Goal: Task Accomplishment & Management: Complete application form

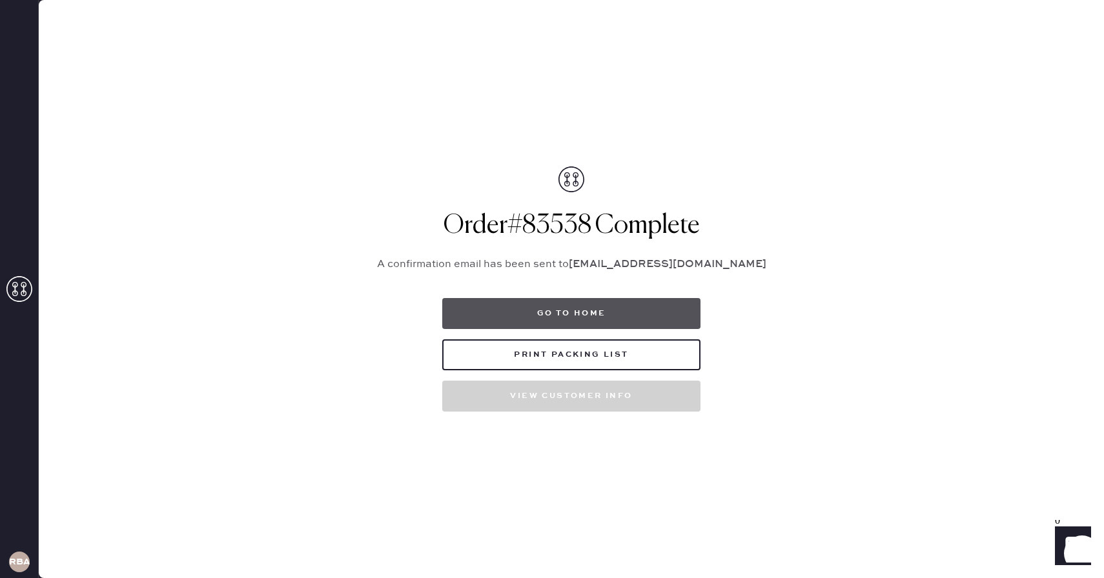
click at [583, 314] on button "Go to home" at bounding box center [571, 313] width 258 height 31
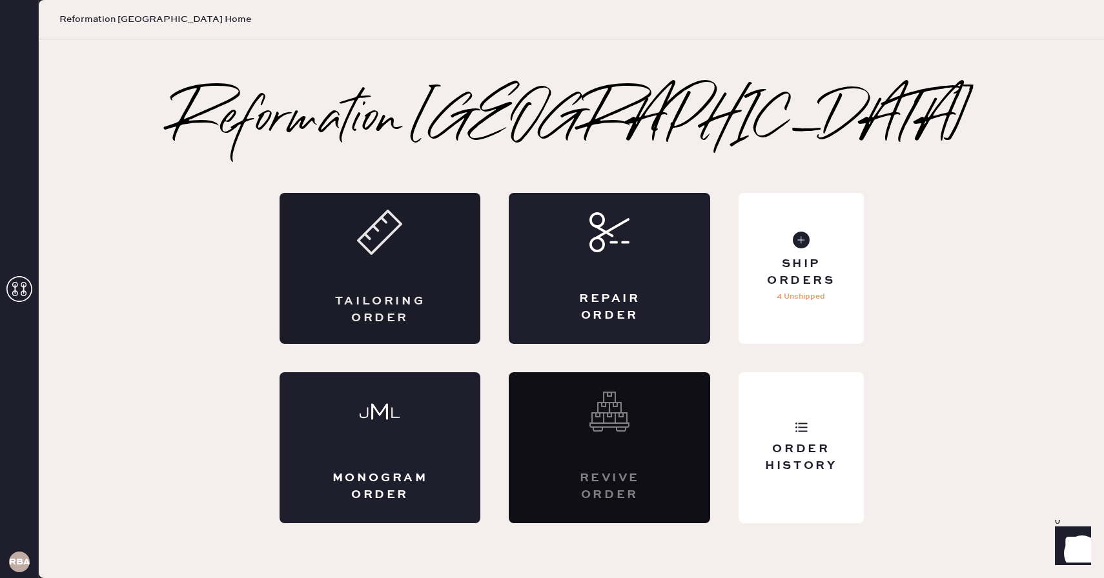
click at [393, 249] on icon at bounding box center [379, 232] width 45 height 45
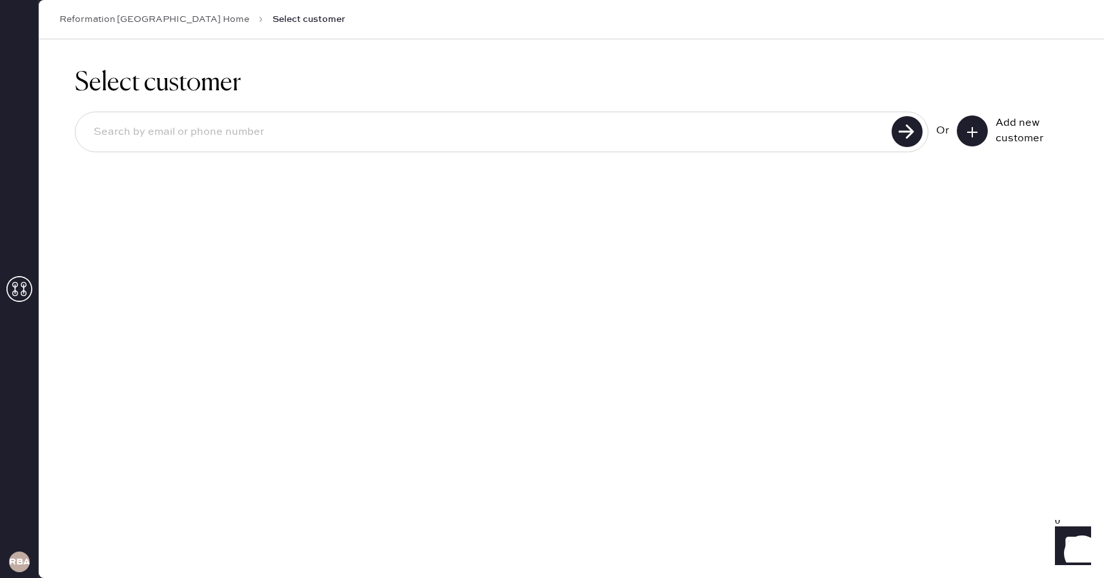
click at [972, 138] on button at bounding box center [972, 131] width 31 height 31
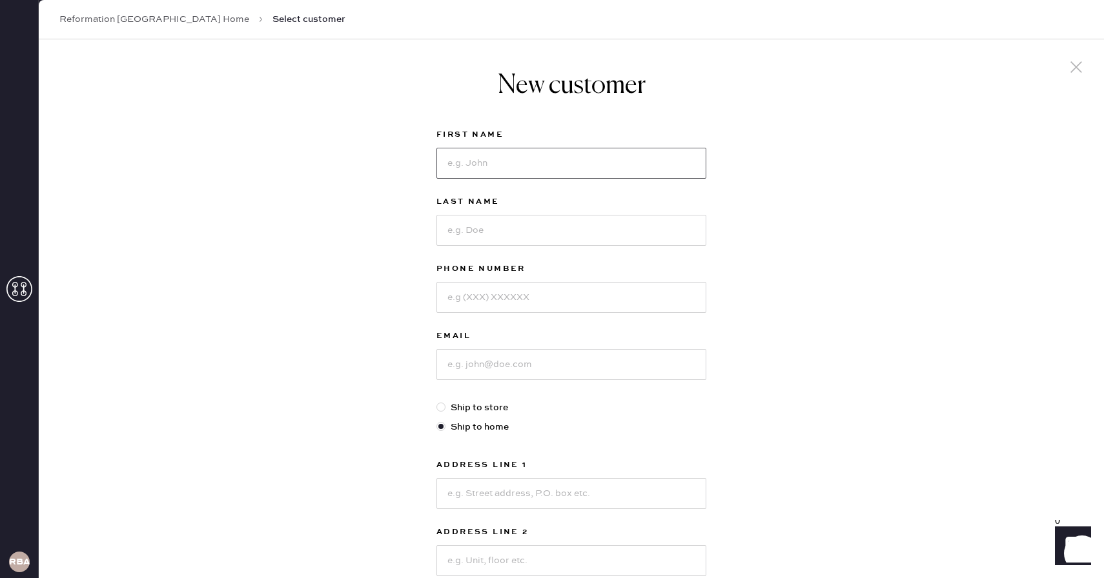
click at [492, 167] on input at bounding box center [571, 163] width 270 height 31
type input "[PERSON_NAME]"
click at [479, 238] on input "brow" at bounding box center [571, 230] width 270 height 31
type input "Brown"
click at [461, 296] on input at bounding box center [571, 297] width 270 height 31
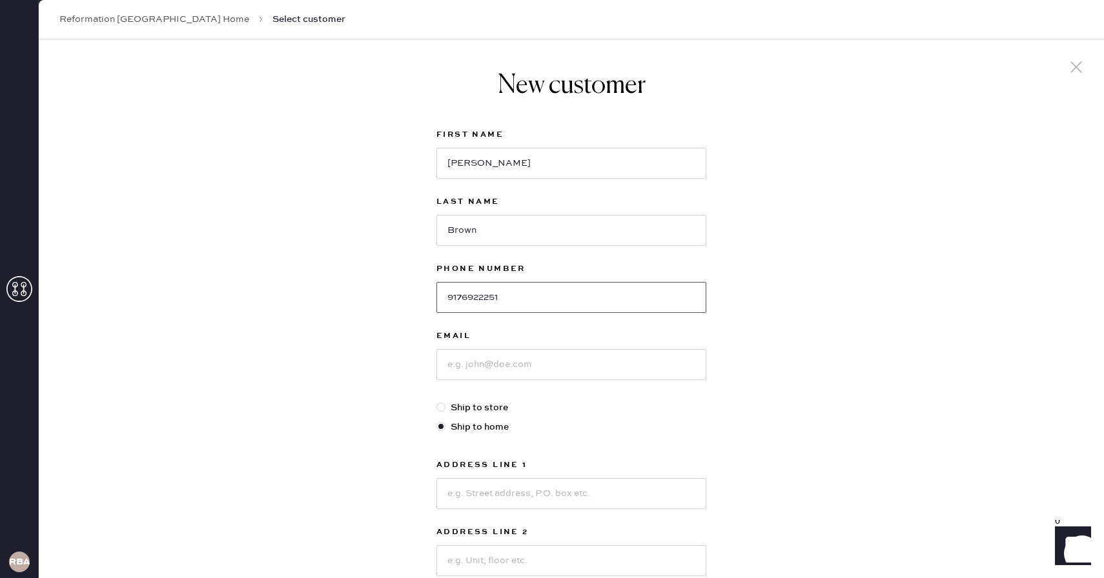
type input "9176922251"
click at [476, 367] on input at bounding box center [571, 364] width 270 height 31
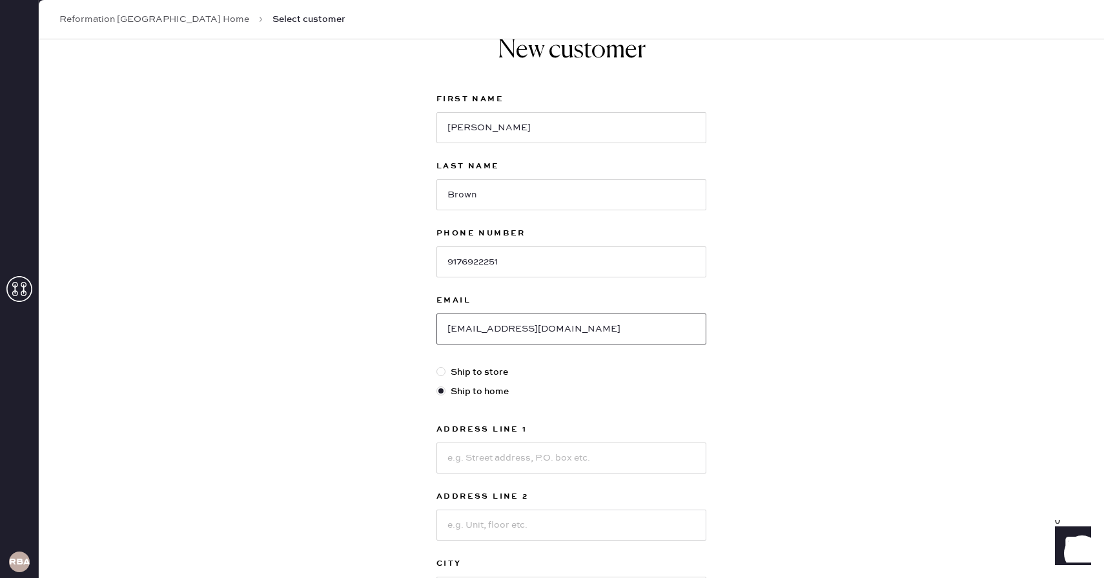
scroll to position [44, 0]
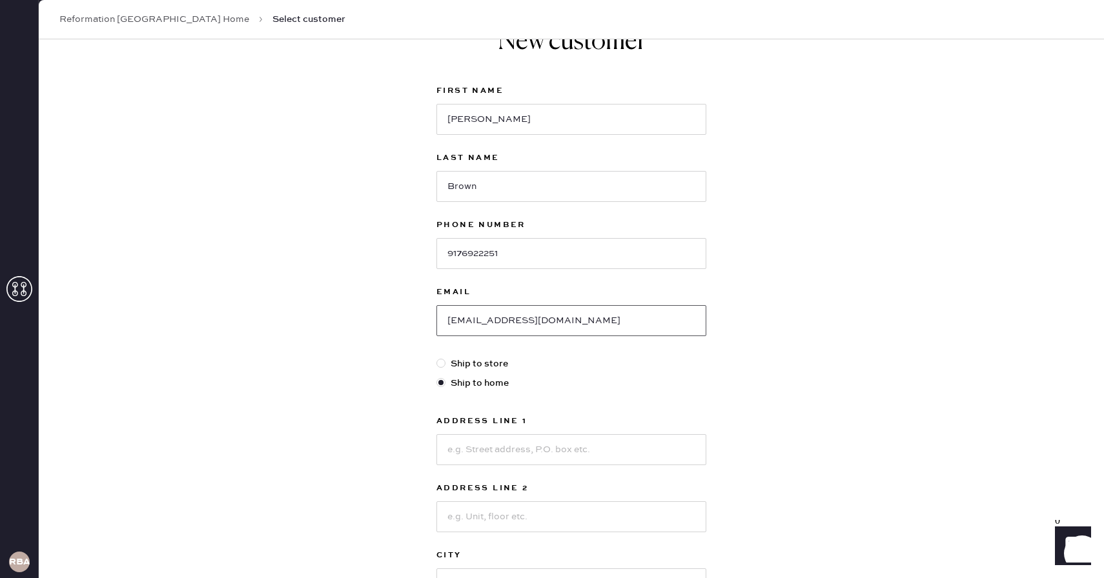
type input "[EMAIL_ADDRESS][DOMAIN_NAME]"
click at [442, 363] on div at bounding box center [440, 363] width 9 height 9
click at [437, 358] on input "Ship to store" at bounding box center [436, 357] width 1 height 1
radio input "true"
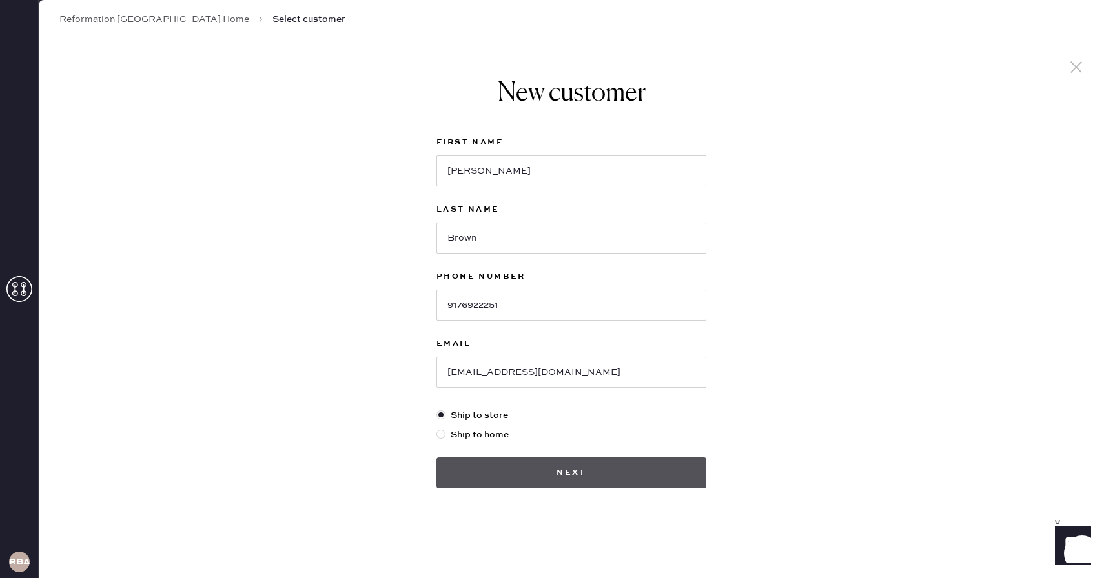
click at [505, 469] on button "Next" at bounding box center [571, 473] width 270 height 31
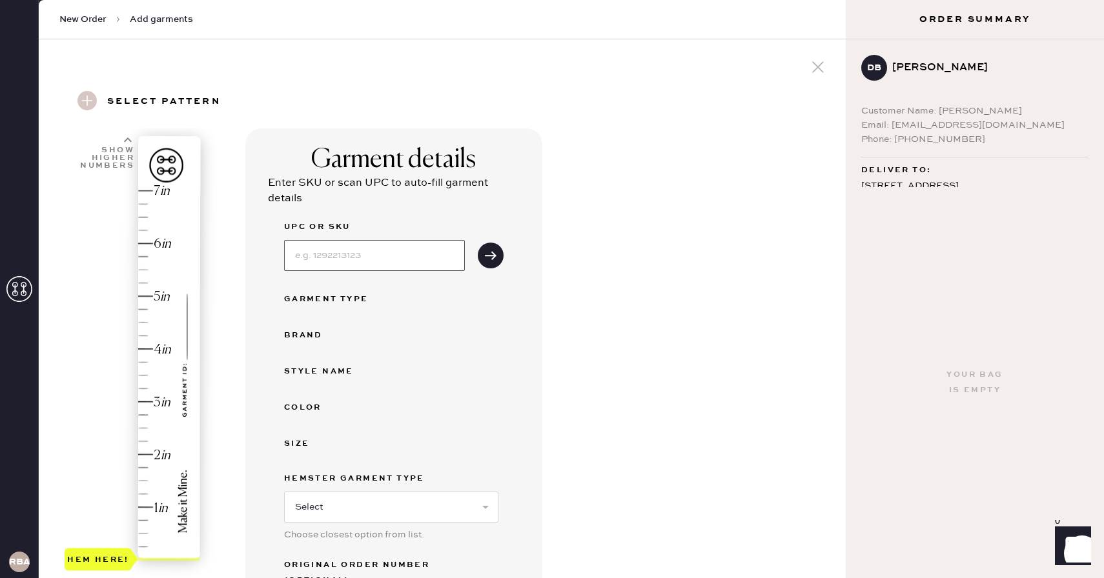
click at [382, 254] on input at bounding box center [374, 255] width 181 height 31
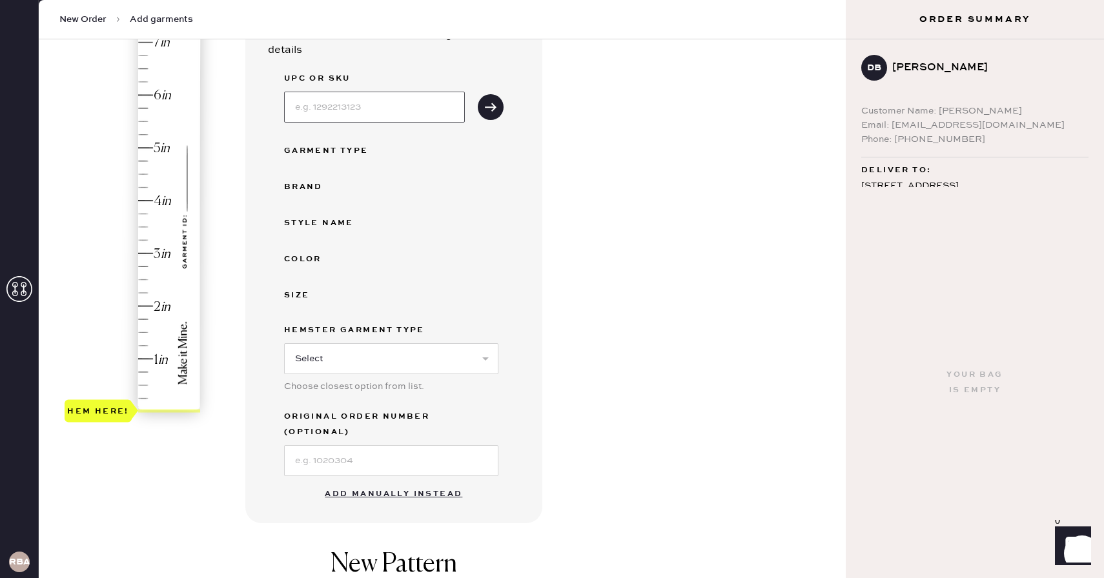
scroll to position [148, 0]
click at [425, 482] on button "Add manually instead" at bounding box center [393, 495] width 153 height 26
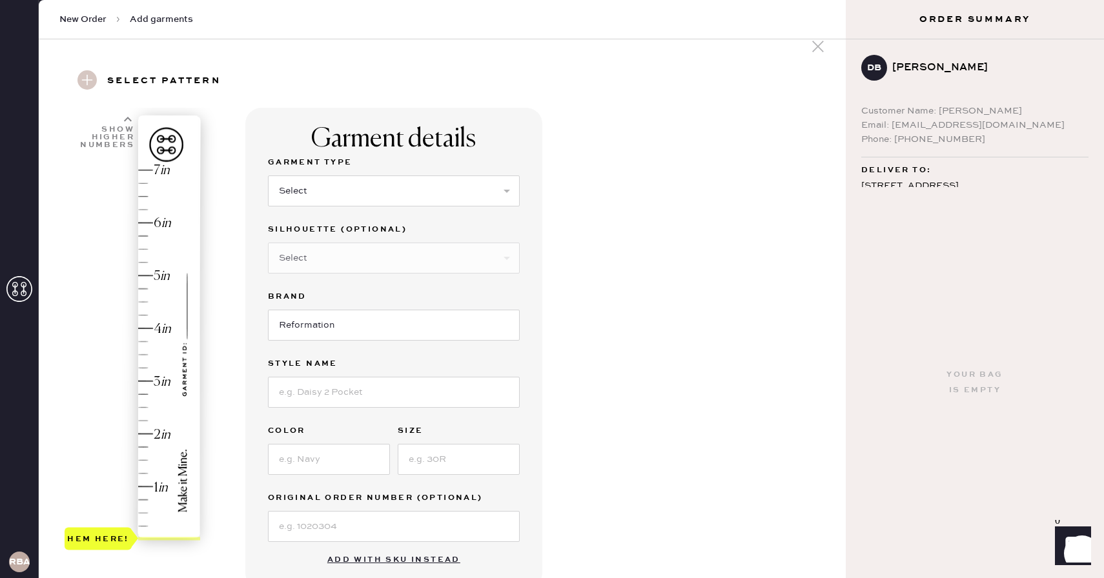
scroll to position [0, 0]
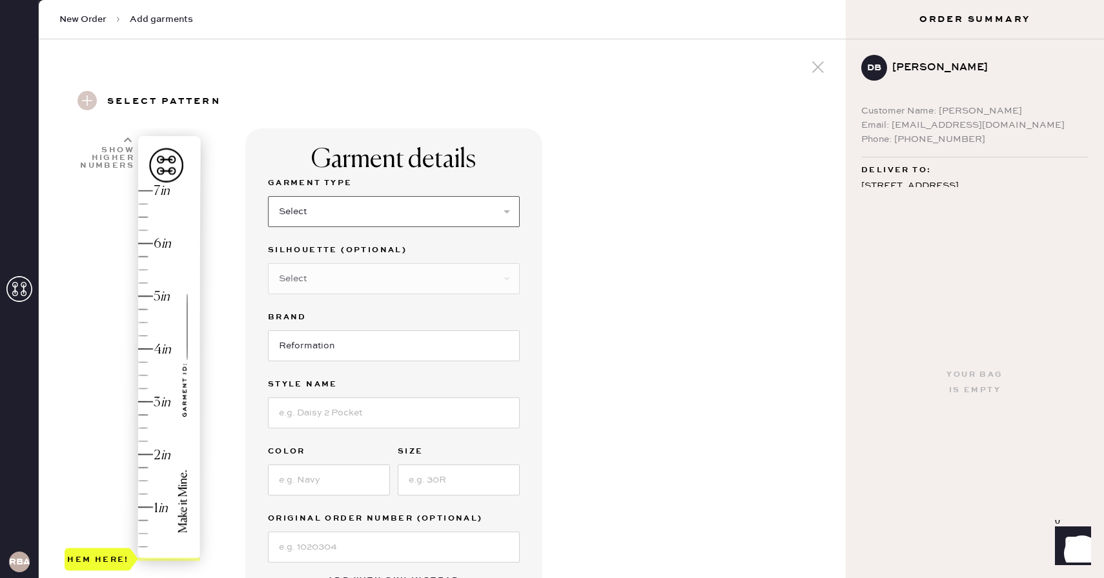
click at [336, 216] on select "Select Basic Skirt Jeans Leggings Pants Shorts Basic Sleeved Dress Basic Sleeve…" at bounding box center [394, 211] width 252 height 31
select select "2"
click at [268, 196] on select "Select Basic Skirt Jeans Leggings Pants Shorts Basic Sleeved Dress Basic Sleeve…" at bounding box center [394, 211] width 252 height 31
click at [385, 274] on select "Select Shorts Cropped Flare Boot Cut Straight Skinny Other" at bounding box center [394, 278] width 252 height 31
click at [438, 279] on select "Select Shorts Cropped Flare Boot Cut Straight Skinny Other" at bounding box center [394, 278] width 252 height 31
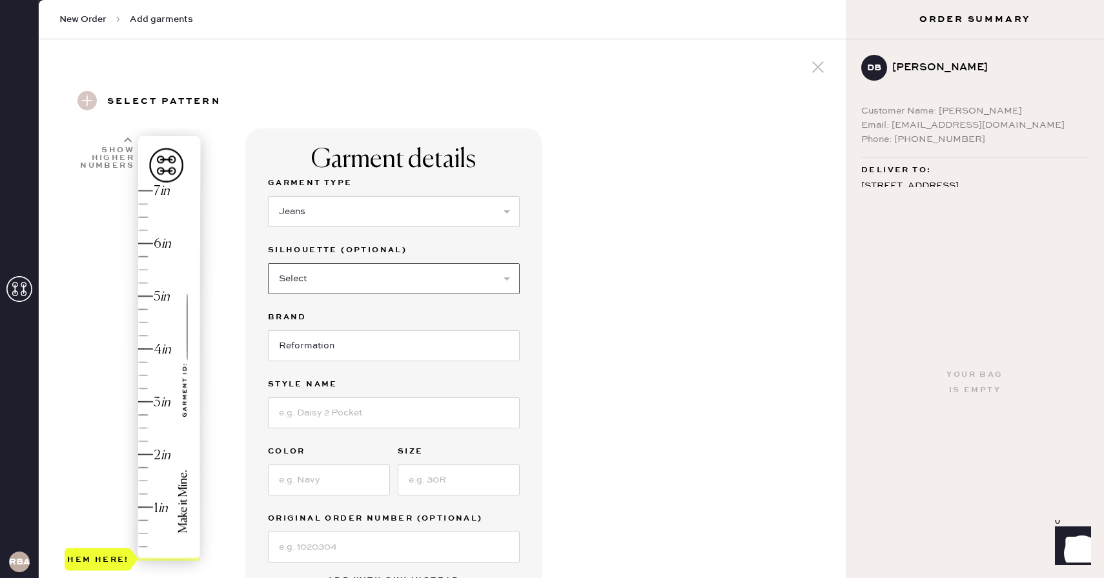
select select "other"
click at [268, 263] on select "Select Shorts Cropped Flare Boot Cut Straight Skinny Other" at bounding box center [394, 278] width 252 height 31
click at [305, 343] on input at bounding box center [394, 346] width 252 height 31
type input "Wide Leg"
click at [345, 483] on input at bounding box center [394, 480] width 252 height 31
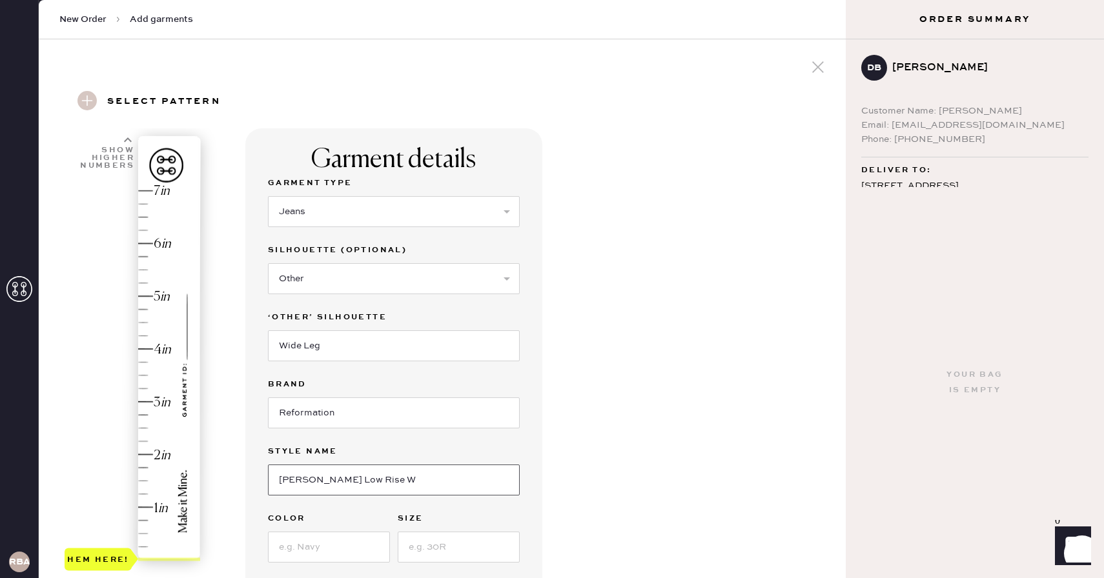
type input "[PERSON_NAME] Low Rise Wide Leg Jeans"
click at [332, 555] on input at bounding box center [329, 547] width 122 height 31
type input "Mole"
type input "25"
click at [626, 444] on div "Garment details Garment Type Select Basic Skirt Jeans Leggings Pants Shorts Bas…" at bounding box center [540, 528] width 590 height 800
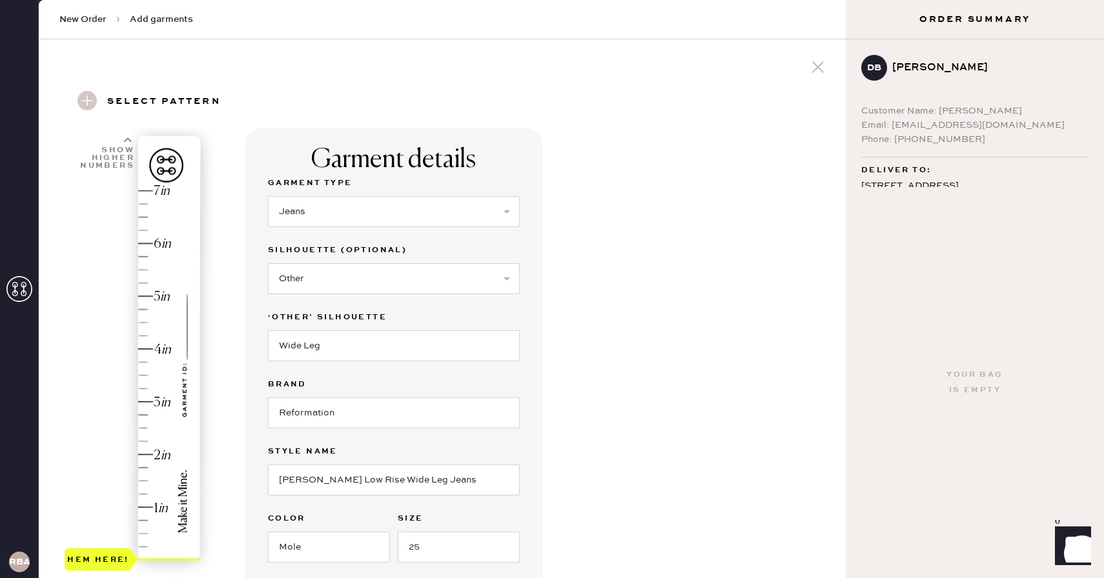
type input "1.25"
click at [157, 492] on div "Hem here!" at bounding box center [134, 375] width 138 height 381
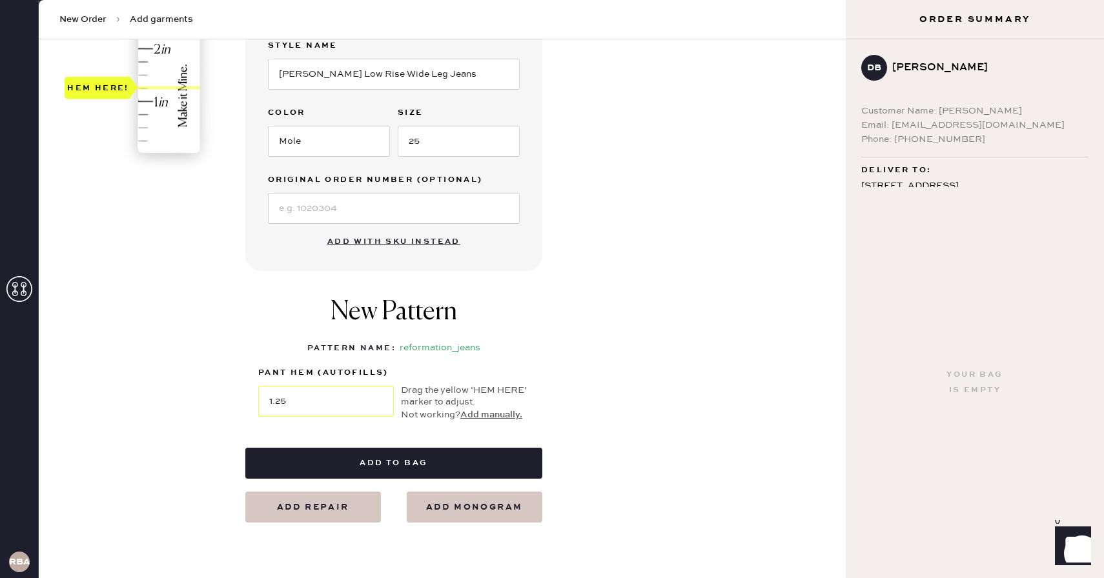
scroll to position [414, 0]
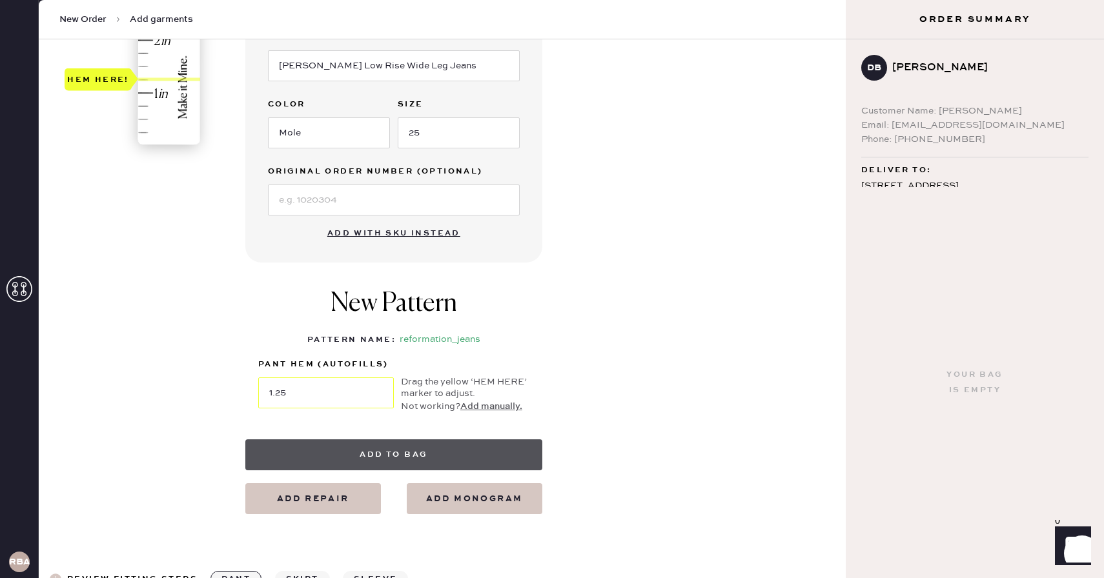
click at [402, 449] on button "Add to bag" at bounding box center [393, 455] width 297 height 31
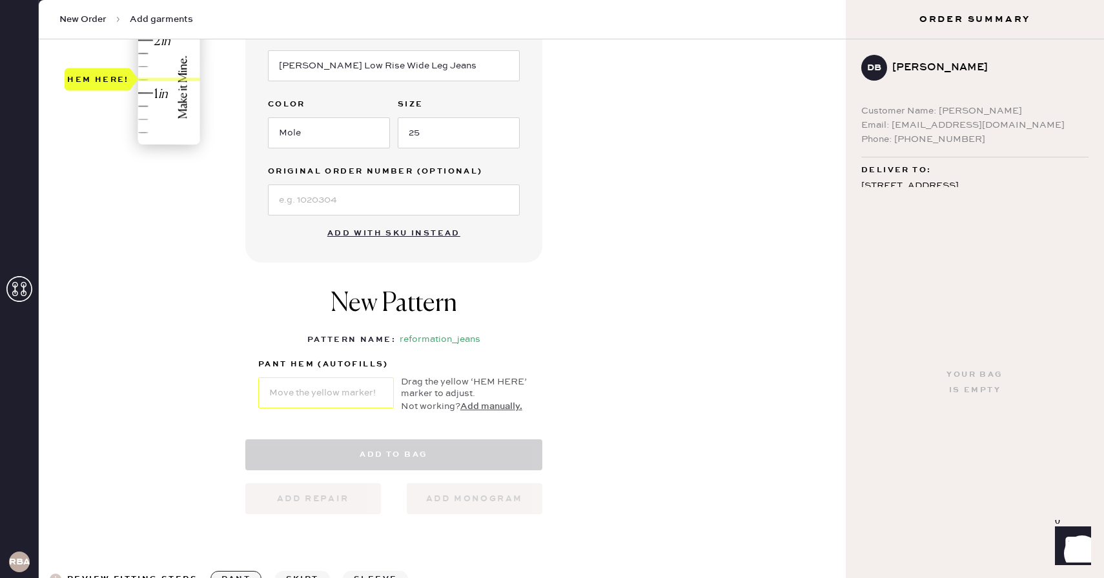
select select "2"
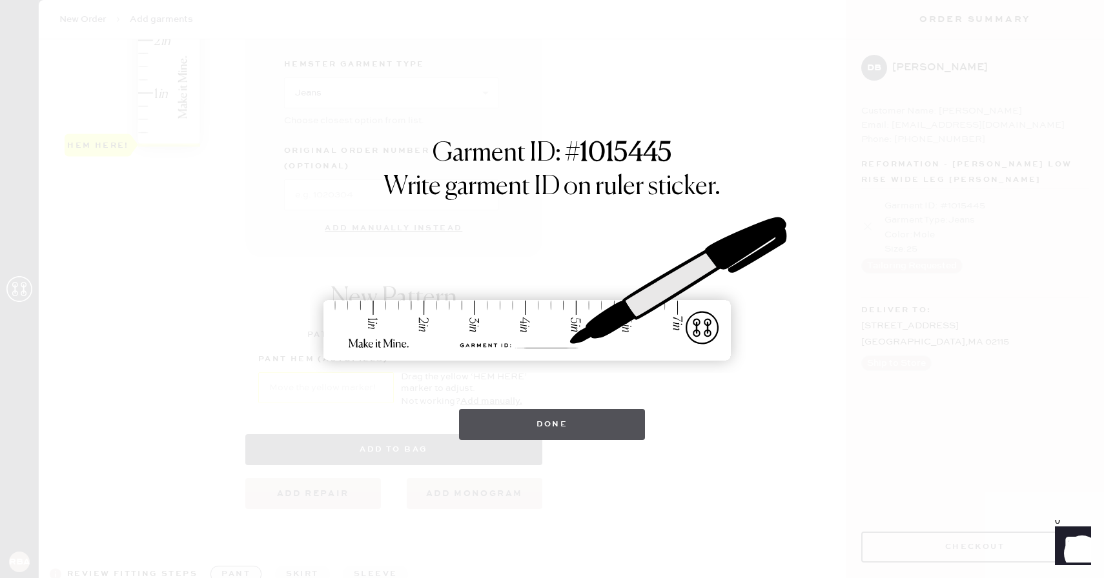
click at [536, 421] on button "Done" at bounding box center [552, 424] width 187 height 31
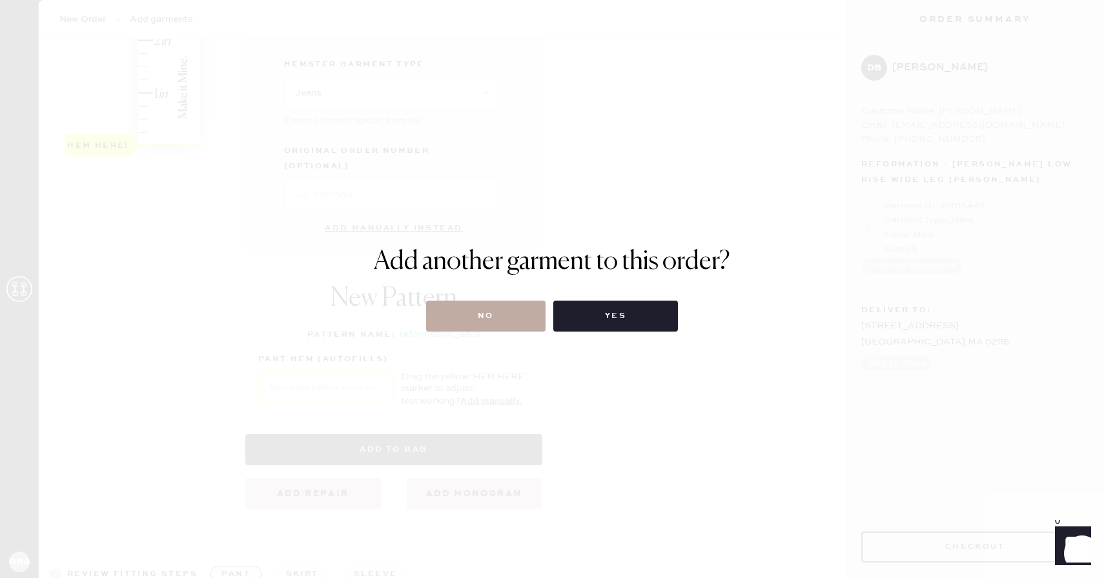
click at [490, 316] on button "No" at bounding box center [485, 316] width 119 height 31
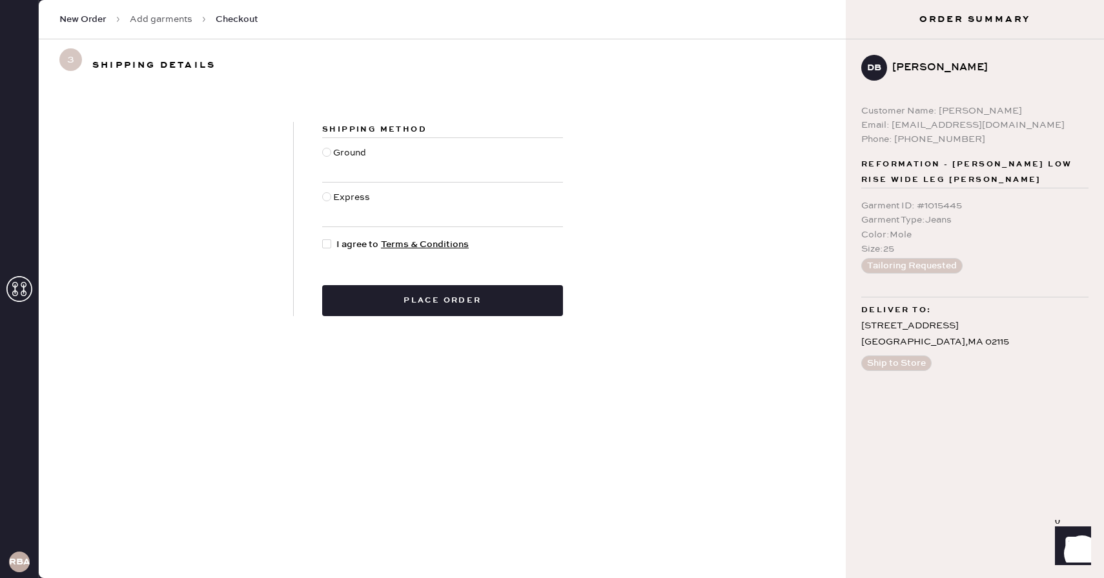
click at [329, 244] on div at bounding box center [326, 243] width 9 height 9
click at [323, 238] on input "I agree to Terms & Conditions" at bounding box center [322, 238] width 1 height 1
checkbox input "true"
click at [329, 152] on div at bounding box center [326, 152] width 9 height 9
click at [323, 147] on input "Ground" at bounding box center [322, 146] width 1 height 1
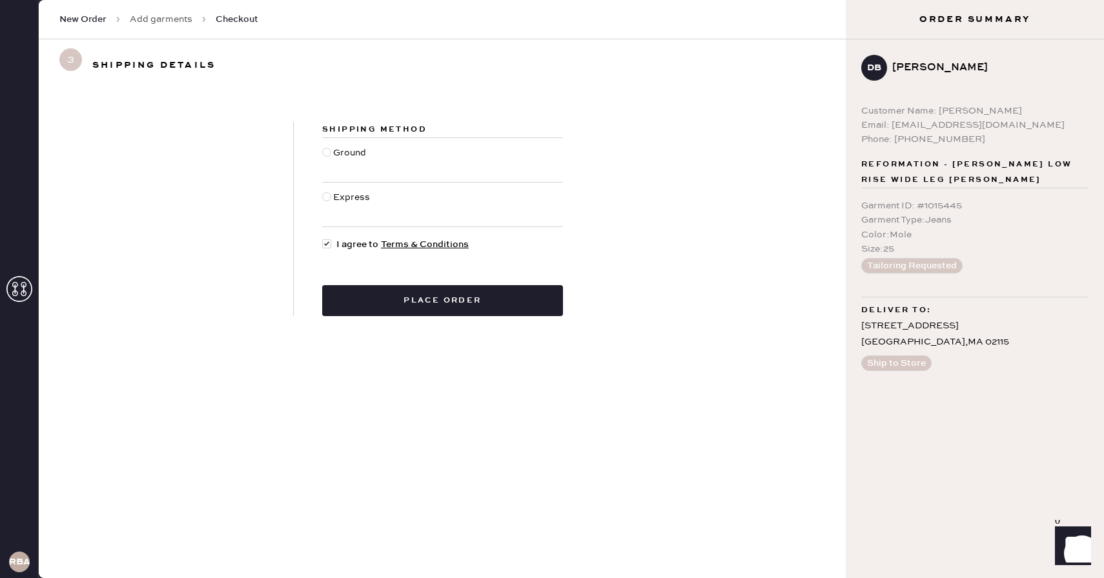
radio input "true"
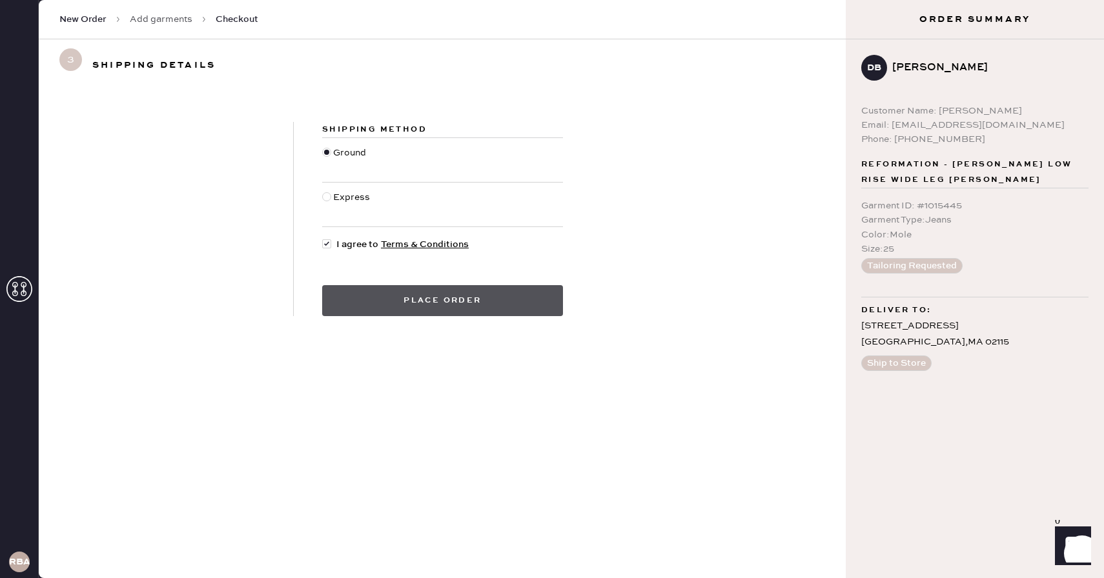
click at [428, 302] on button "Place order" at bounding box center [442, 300] width 241 height 31
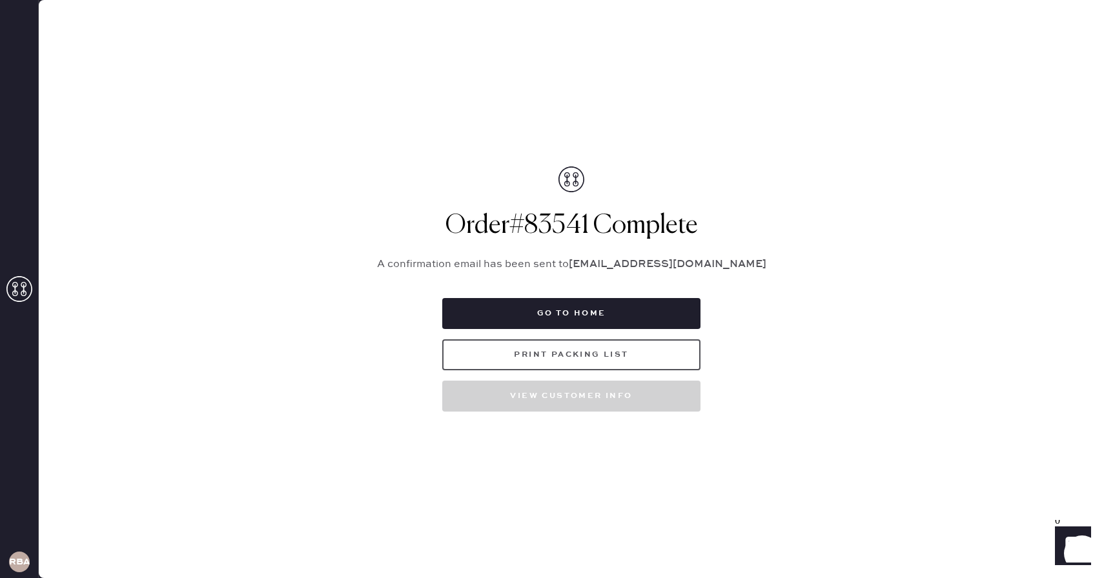
click at [561, 362] on button "Print Packing List" at bounding box center [571, 355] width 258 height 31
click at [458, 361] on button "Print Packing List" at bounding box center [571, 355] width 258 height 31
click at [15, 287] on use at bounding box center [19, 289] width 26 height 26
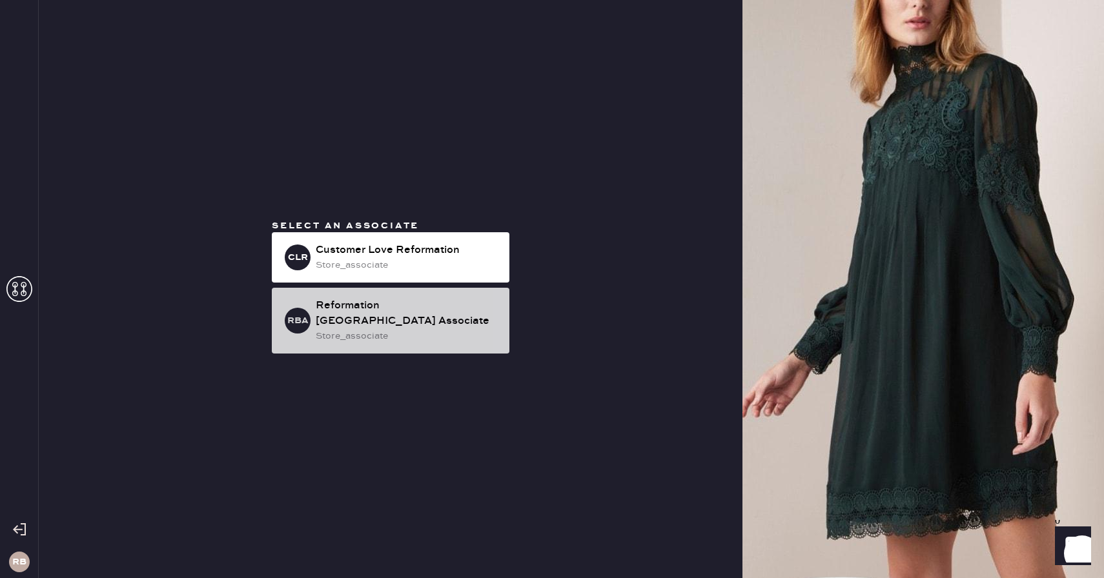
click at [383, 329] on div "store_associate" at bounding box center [407, 336] width 183 height 14
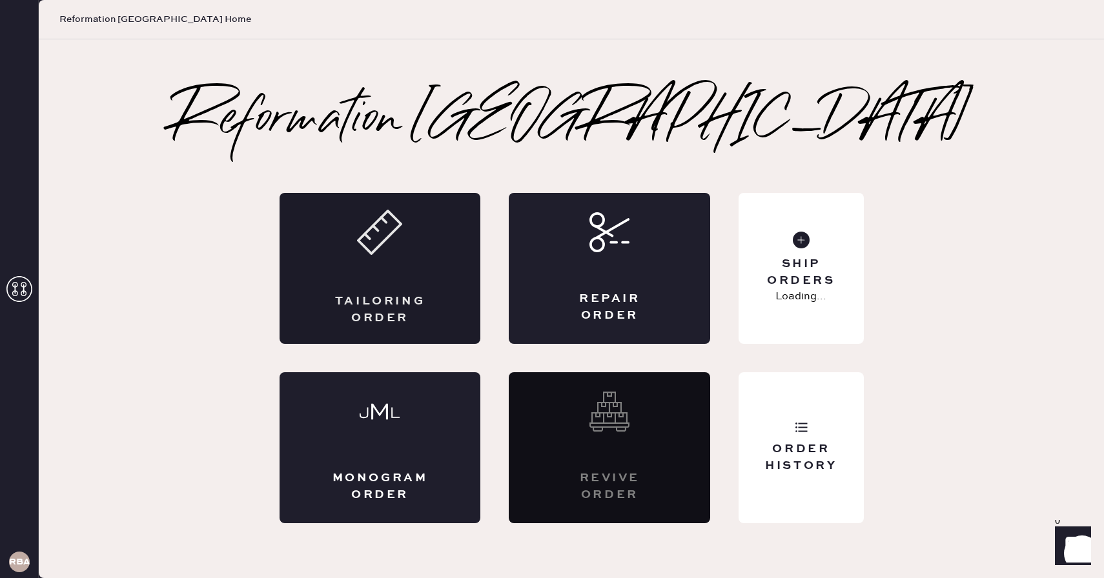
click at [360, 260] on div "Tailoring Order" at bounding box center [380, 268] width 201 height 151
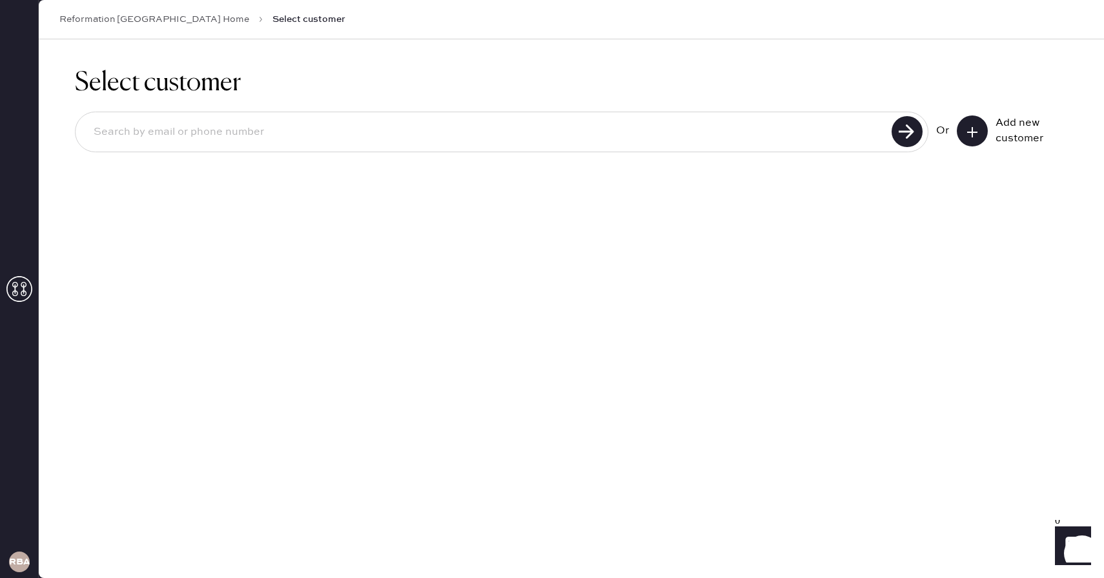
click at [713, 140] on input at bounding box center [485, 132] width 804 height 30
click at [970, 127] on icon at bounding box center [972, 132] width 13 height 13
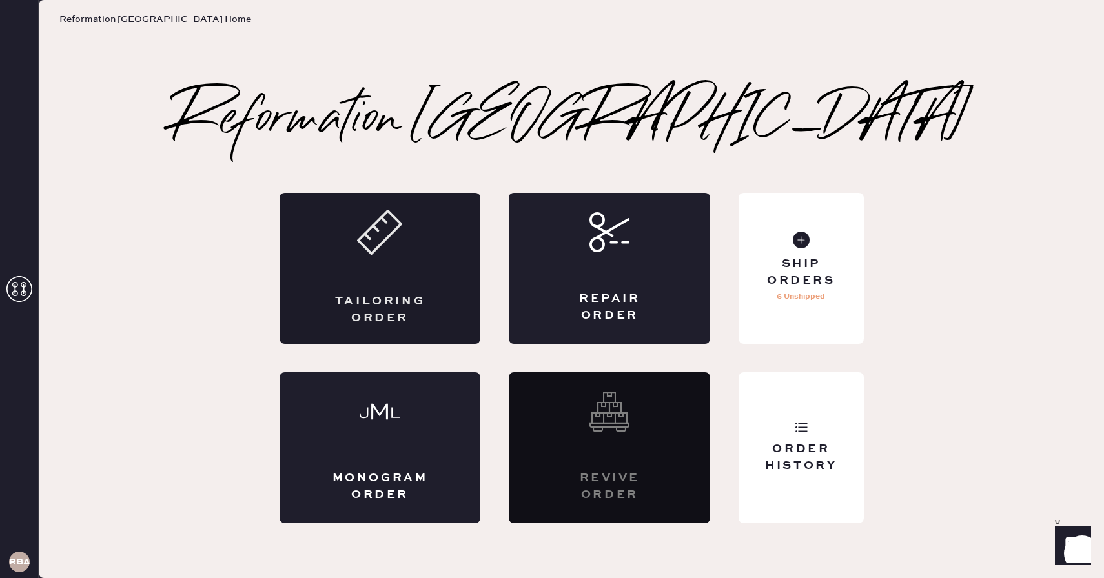
click at [379, 274] on div "Tailoring Order" at bounding box center [380, 268] width 201 height 151
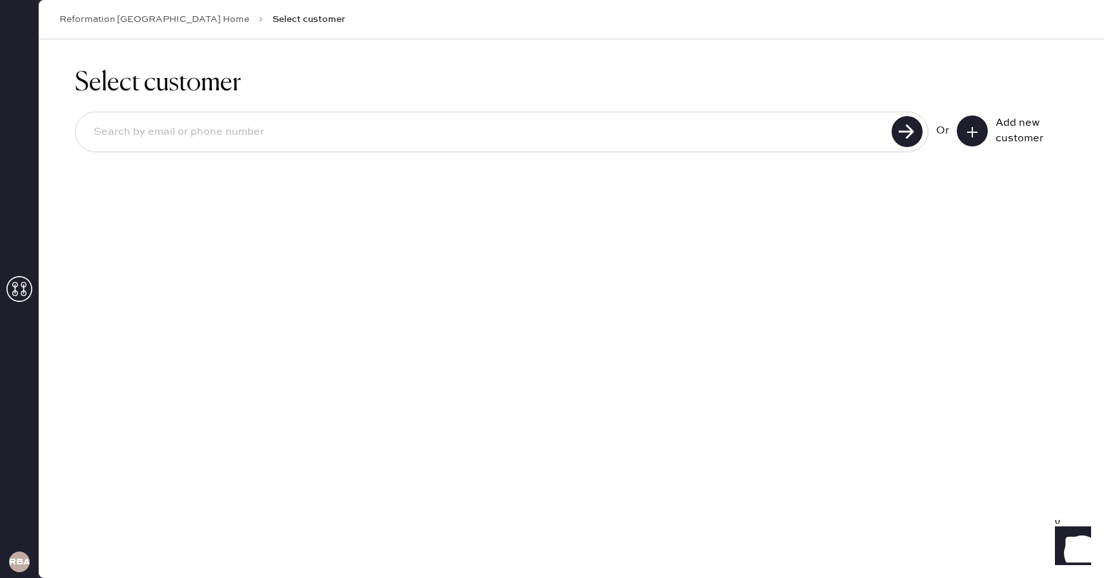
click at [454, 118] on input at bounding box center [485, 132] width 804 height 30
paste input "[EMAIL_ADDRESS][DOMAIN_NAME]"
type input "[EMAIL_ADDRESS][DOMAIN_NAME]"
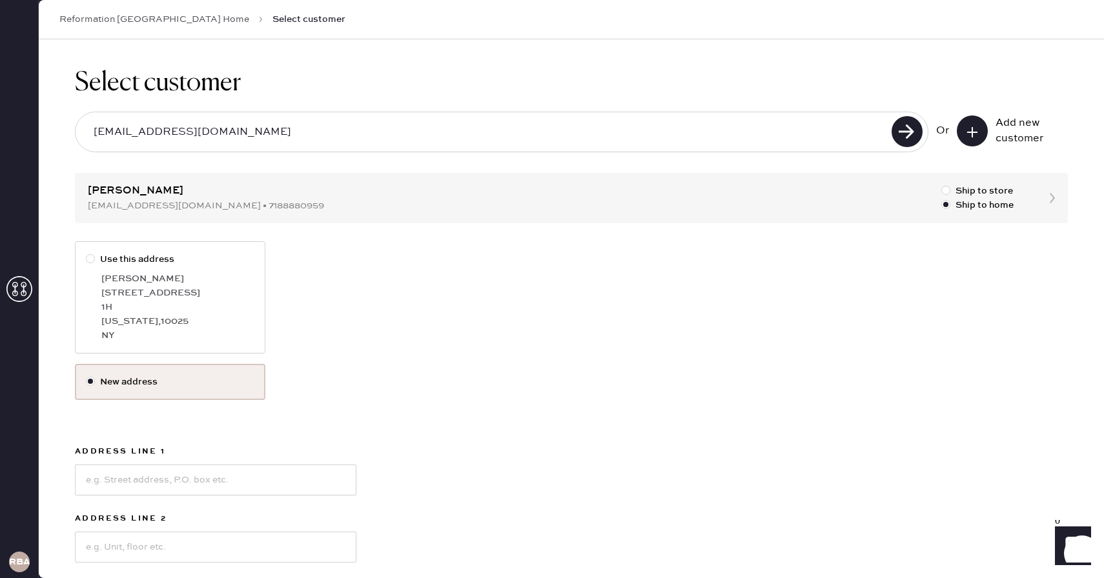
click at [118, 318] on div "[US_STATE][GEOGRAPHIC_DATA]" at bounding box center [177, 321] width 153 height 14
click at [87, 253] on input "Use this address" at bounding box center [86, 252] width 1 height 1
radio input "true"
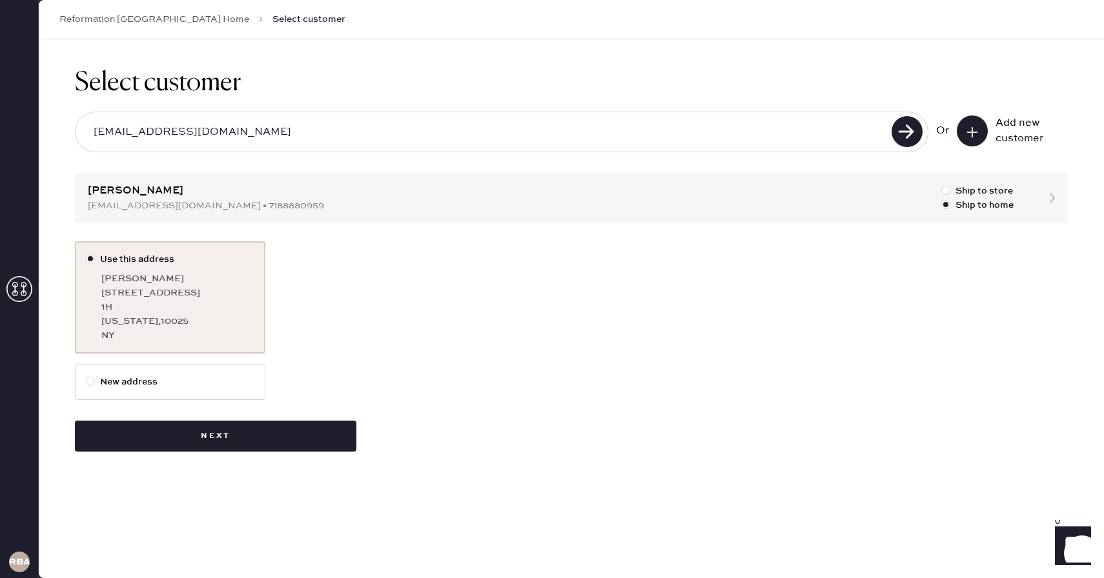
click at [165, 390] on label "New address" at bounding box center [170, 382] width 190 height 36
click at [87, 376] on input "New address" at bounding box center [86, 375] width 1 height 1
radio input "true"
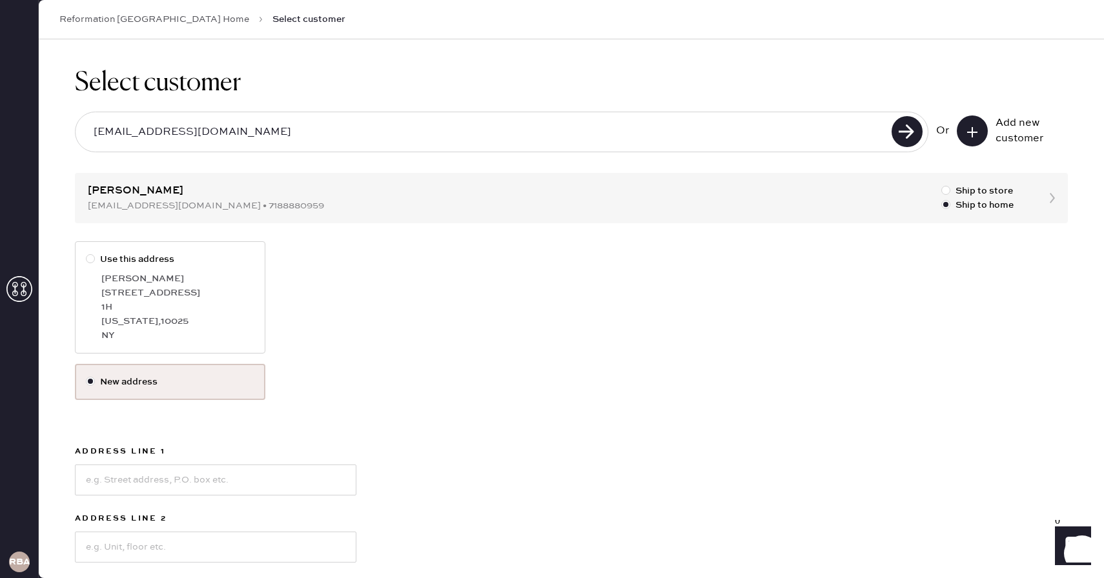
scroll to position [194, 0]
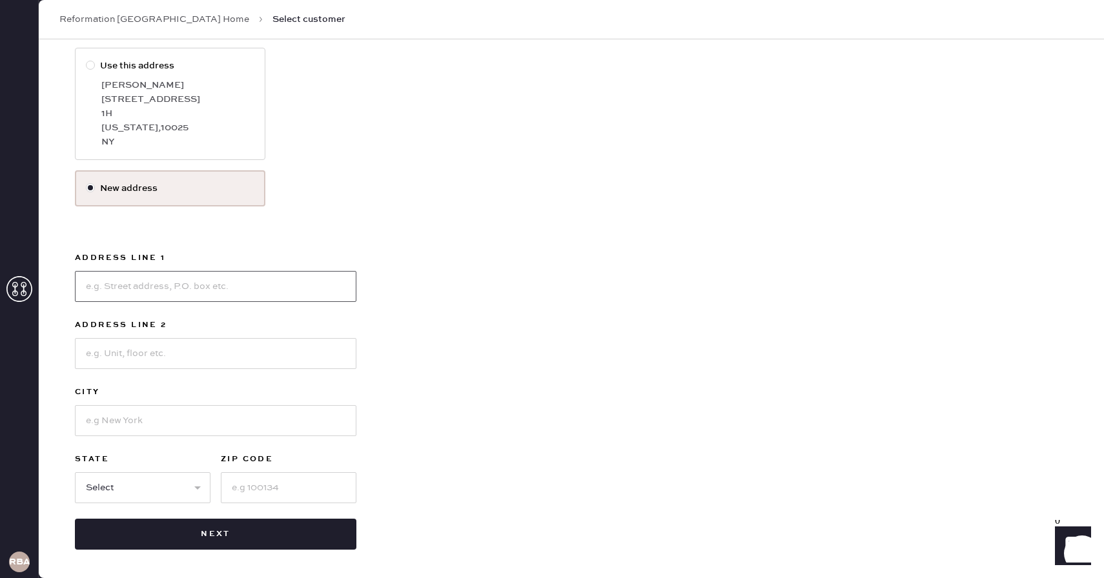
click at [150, 292] on input at bounding box center [215, 286] width 281 height 31
type input "[STREET_ADDRESS]"
click at [94, 358] on input at bounding box center [215, 353] width 281 height 31
type input "Apt 1441"
click at [102, 433] on input at bounding box center [215, 420] width 281 height 31
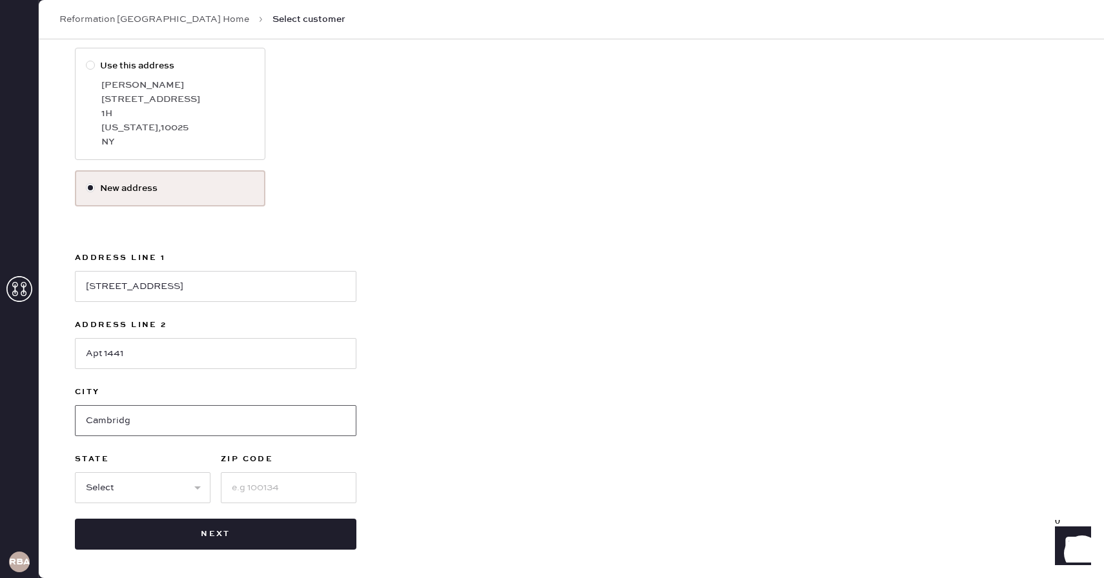
type input "[GEOGRAPHIC_DATA]"
select select "MA"
type input "02138"
type input "[GEOGRAPHIC_DATA]"
click at [272, 491] on input "02138" at bounding box center [289, 488] width 136 height 31
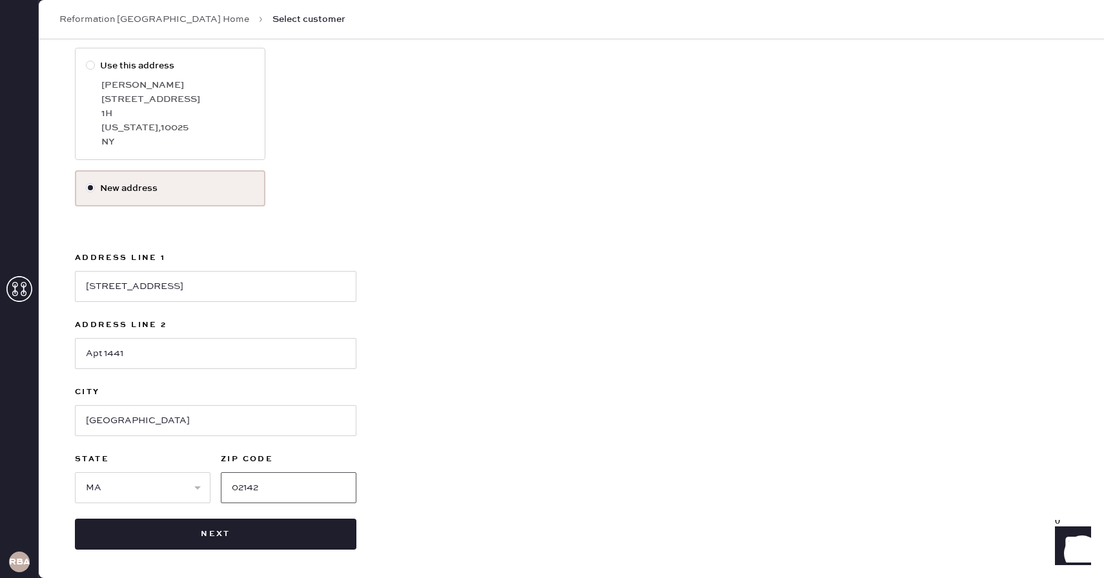
type input "02142"
click at [421, 460] on div "Use this address [PERSON_NAME][GEOGRAPHIC_DATA][STREET_ADDRESS][US_STATE] New a…" at bounding box center [571, 299] width 993 height 502
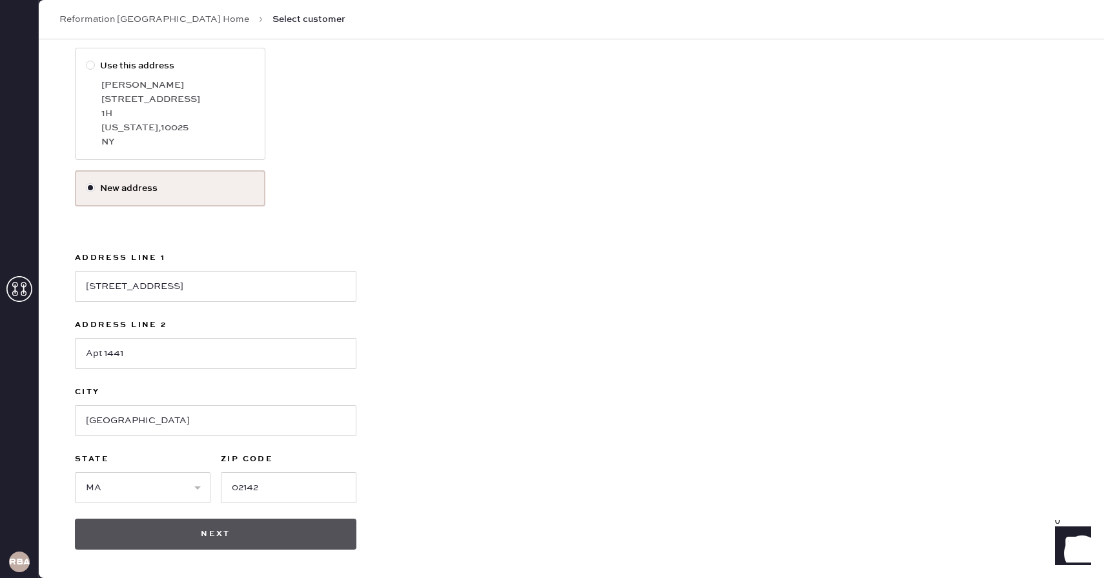
click at [223, 538] on button "Next" at bounding box center [215, 534] width 281 height 31
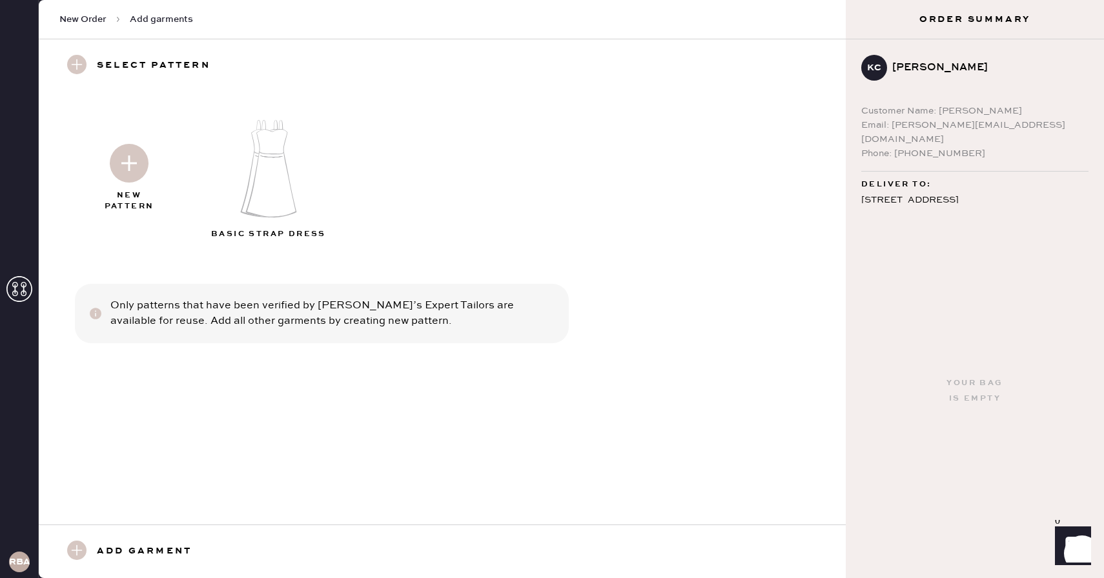
click at [142, 195] on div "New Pattern" at bounding box center [129, 201] width 65 height 22
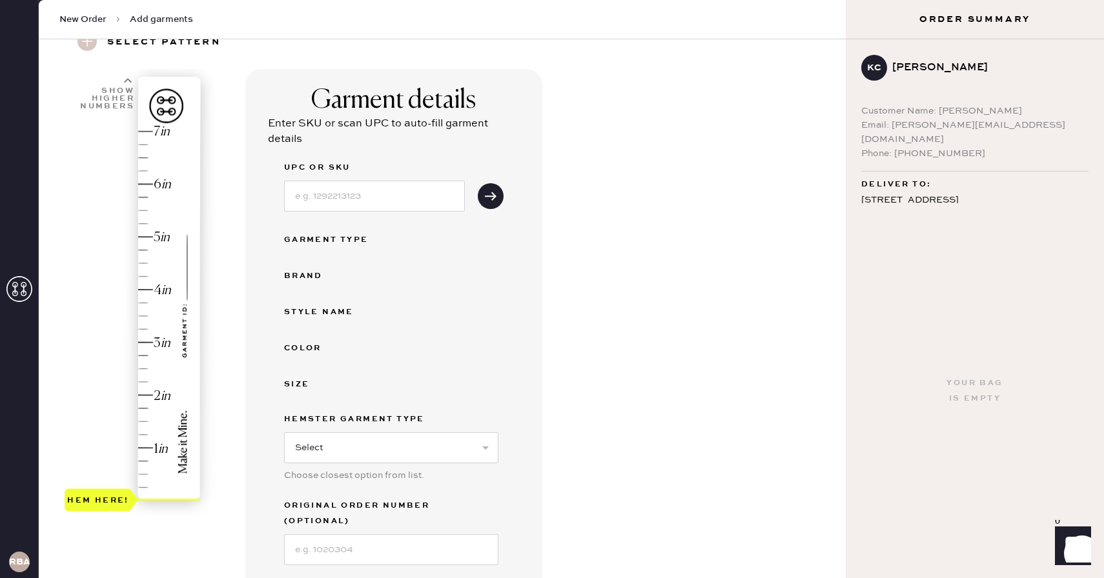
scroll to position [161, 0]
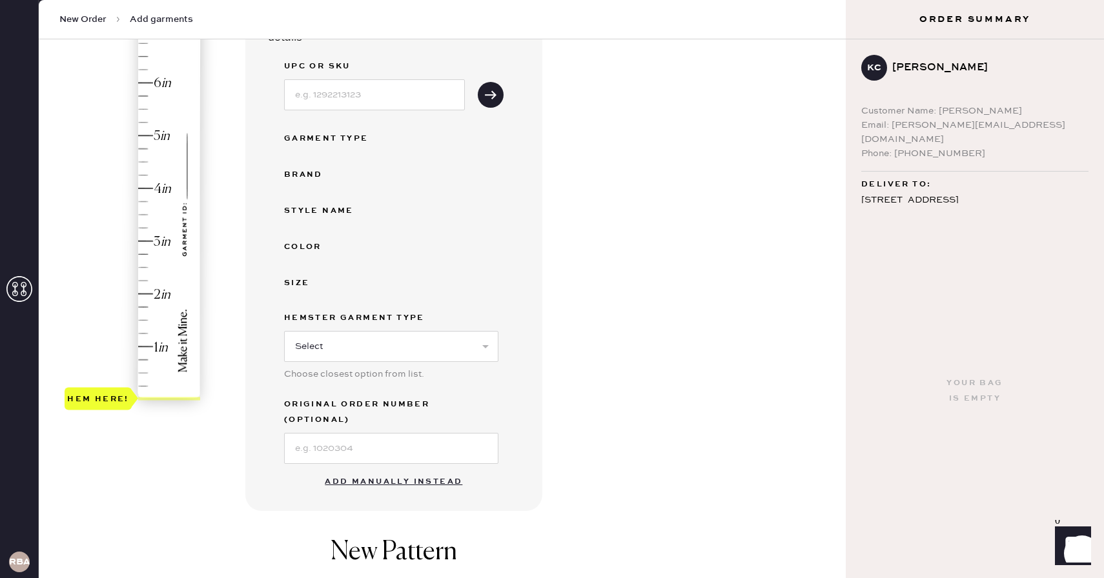
click at [408, 469] on button "Add manually instead" at bounding box center [393, 482] width 153 height 26
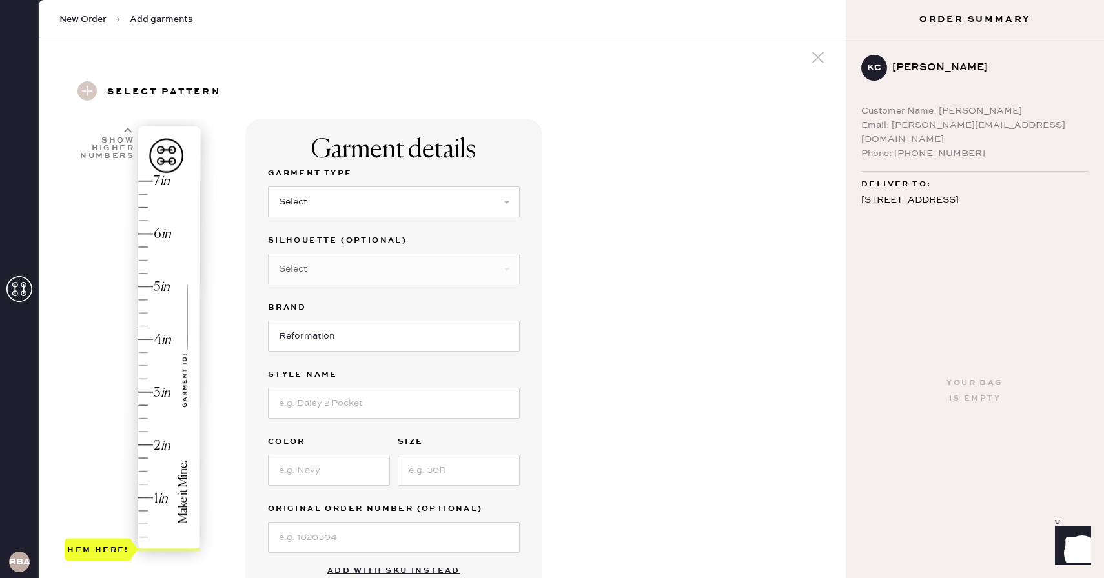
scroll to position [0, 0]
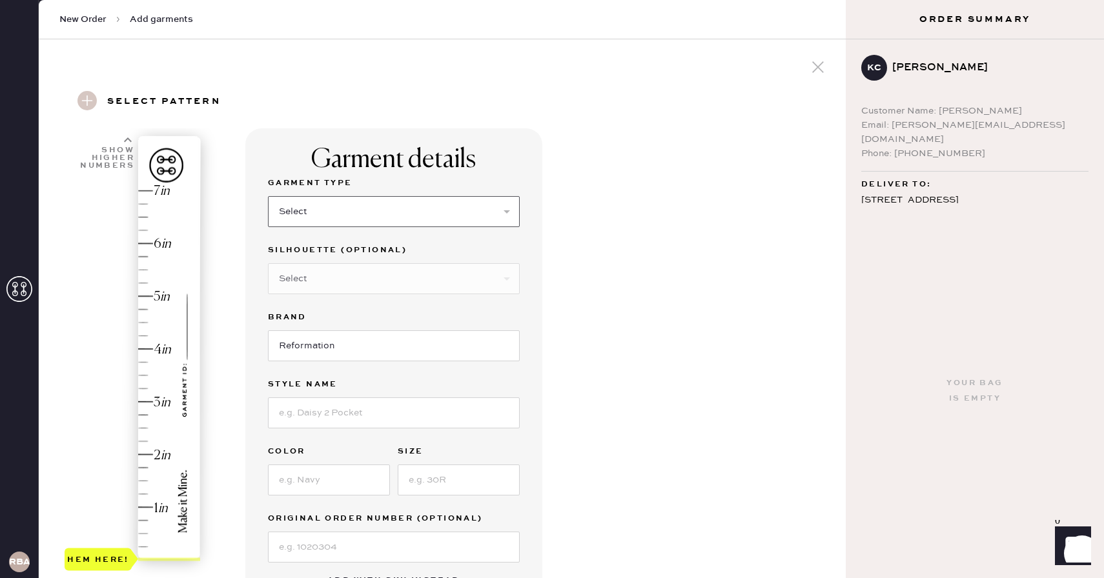
click at [309, 204] on select "Select Basic Skirt Jeans Leggings Pants Shorts Basic Sleeved Dress Basic Sleeve…" at bounding box center [394, 211] width 252 height 31
select select "2"
click at [268, 196] on select "Select Basic Skirt Jeans Leggings Pants Shorts Basic Sleeved Dress Basic Sleeve…" at bounding box center [394, 211] width 252 height 31
click at [314, 403] on input at bounding box center [394, 413] width 252 height 31
click at [504, 449] on label "Size" at bounding box center [459, 451] width 122 height 15
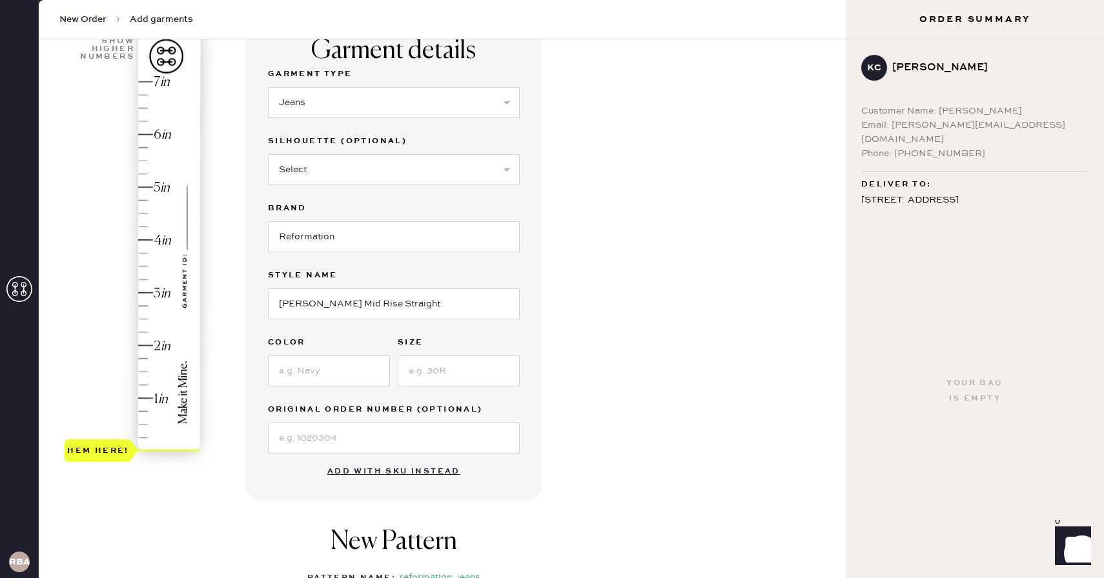
scroll to position [122, 0]
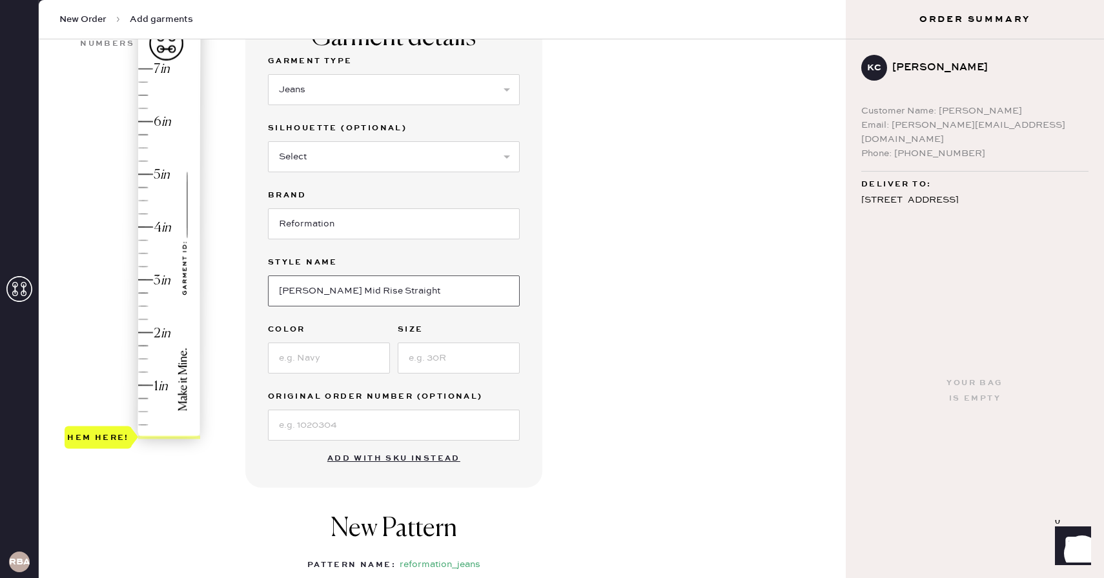
click at [390, 294] on input "[PERSON_NAME] Mid Rise Straight" at bounding box center [394, 291] width 252 height 31
type input "[PERSON_NAME] Mid Rise Straight Jeans"
click at [338, 359] on input at bounding box center [329, 358] width 122 height 31
type input "[PERSON_NAME]"
click at [421, 360] on input at bounding box center [459, 358] width 122 height 31
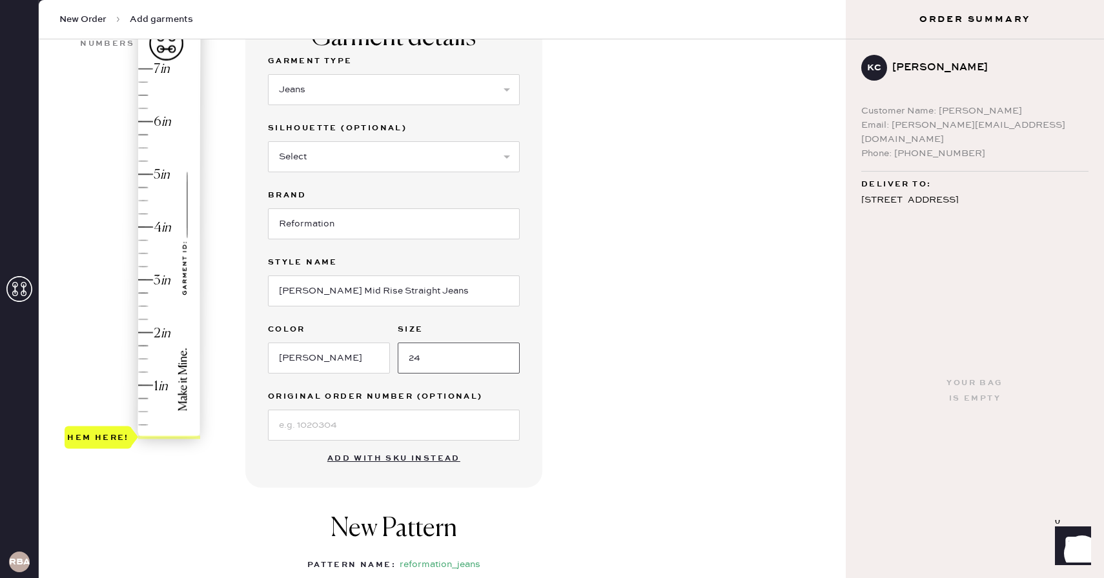
type input "24"
type input "2.75"
click at [144, 296] on div "Hem here!" at bounding box center [134, 253] width 138 height 381
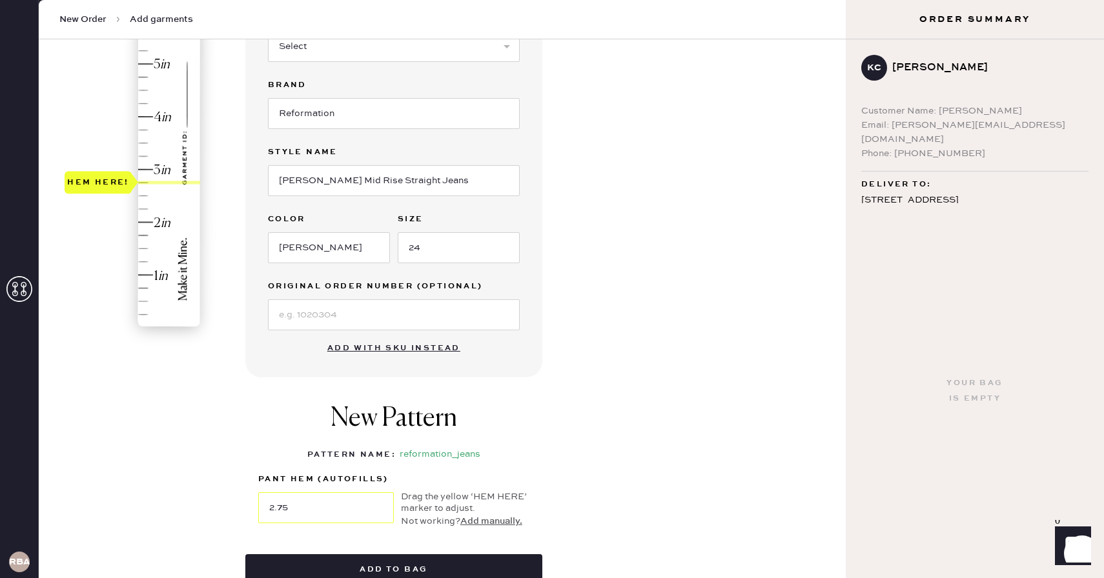
scroll to position [274, 0]
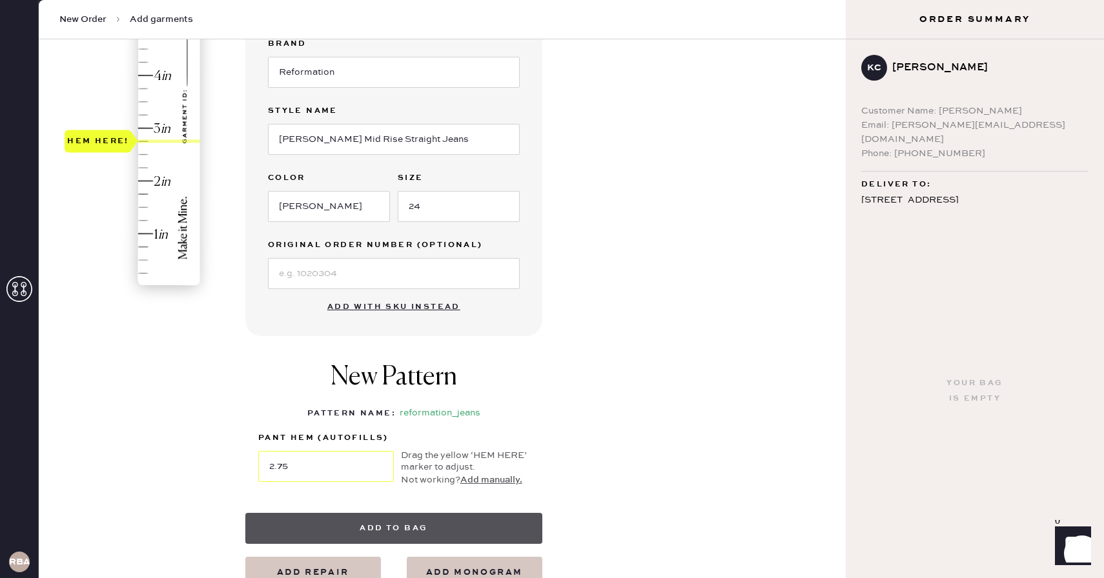
click at [400, 525] on button "Add to bag" at bounding box center [393, 528] width 297 height 31
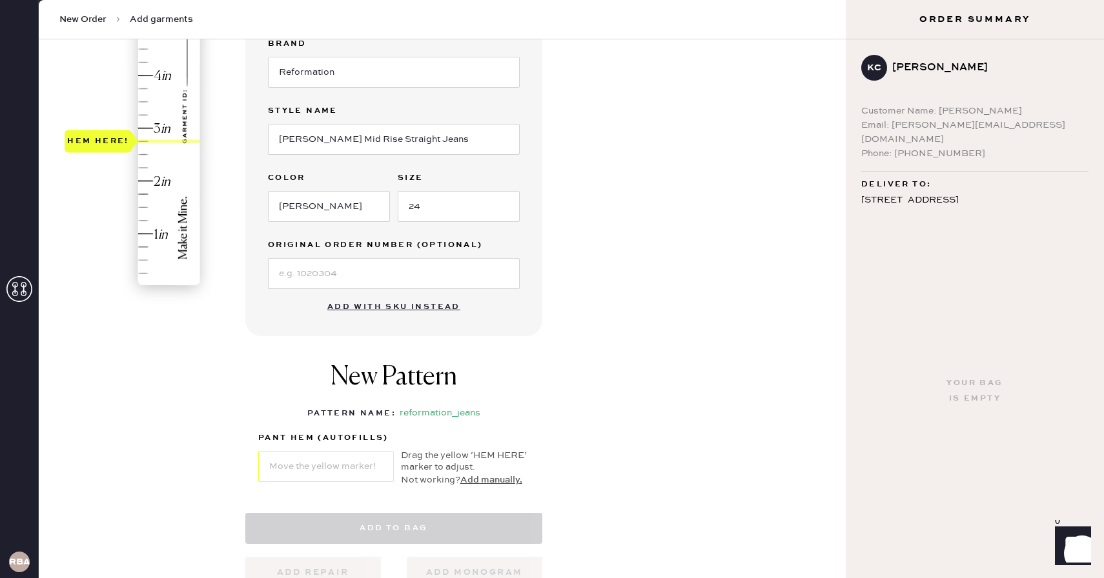
select select "2"
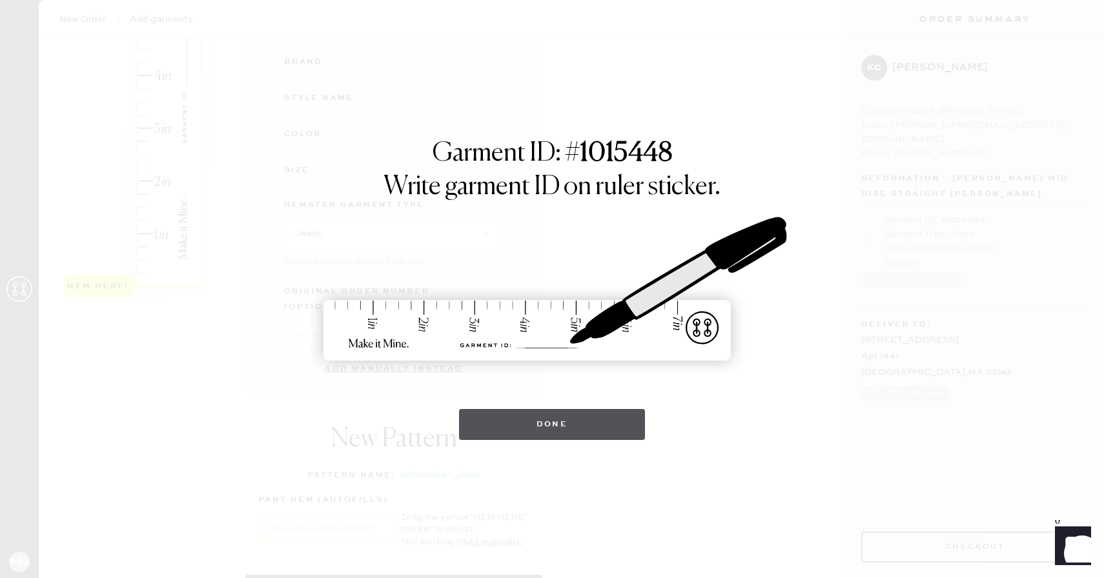
click at [515, 429] on button "Done" at bounding box center [552, 424] width 187 height 31
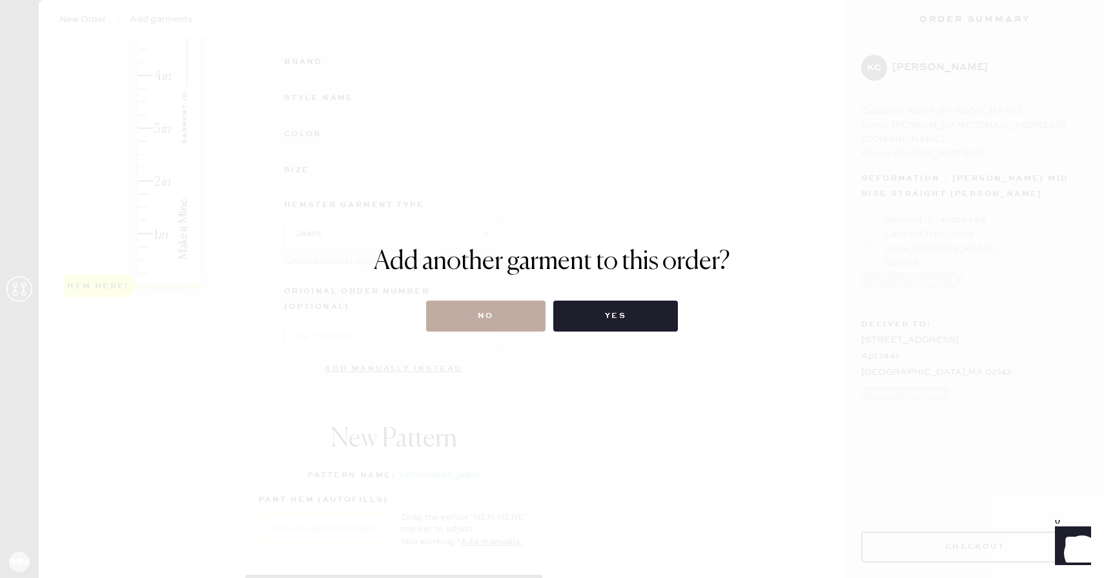
click at [467, 321] on button "No" at bounding box center [485, 316] width 119 height 31
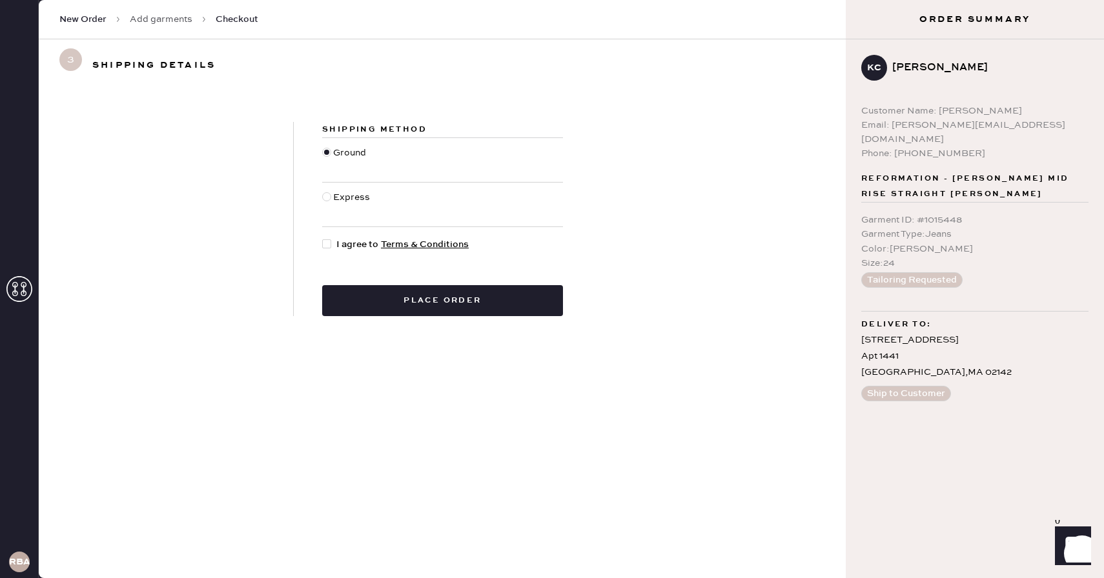
click at [331, 243] on div at bounding box center [329, 245] width 14 height 14
click at [323, 238] on input "I agree to Terms & Conditions" at bounding box center [322, 238] width 1 height 1
checkbox input "true"
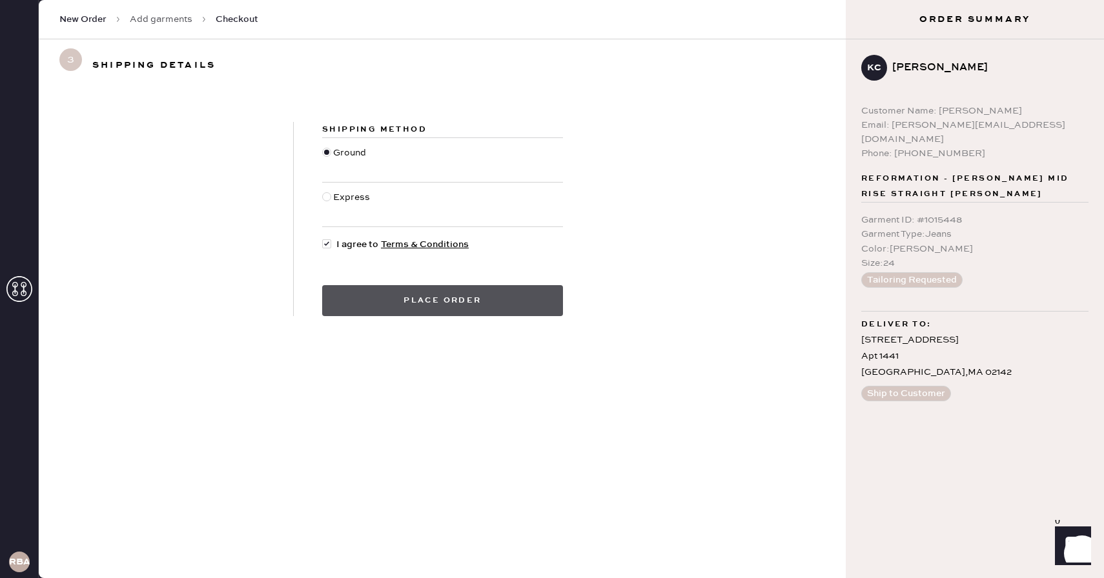
click at [359, 288] on button "Place order" at bounding box center [442, 300] width 241 height 31
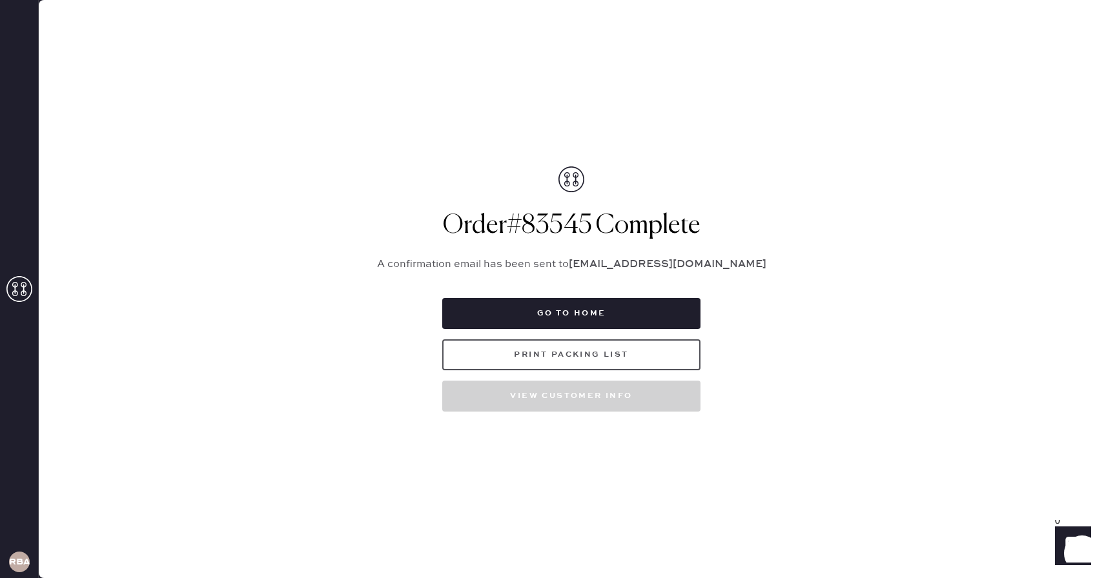
click at [556, 352] on button "Print Packing List" at bounding box center [571, 355] width 258 height 31
